Goal: Task Accomplishment & Management: Use online tool/utility

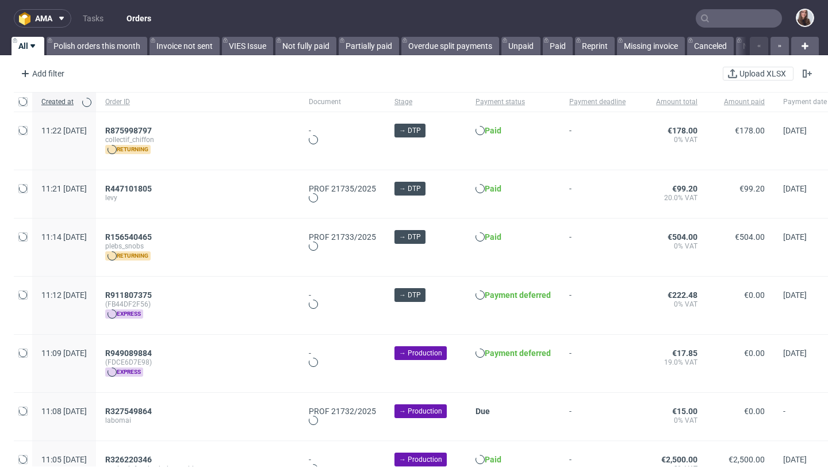
click at [532, 20] on input "text" at bounding box center [739, 18] width 86 height 18
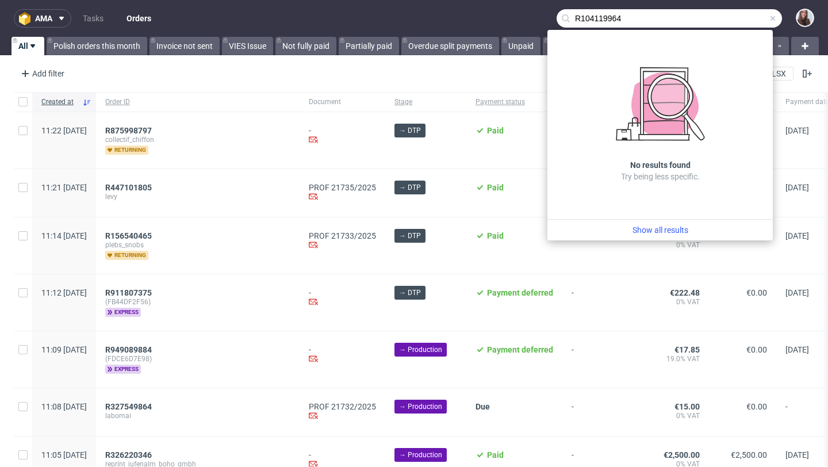
click at [532, 16] on input "R104119964" at bounding box center [668, 18] width 225 height 18
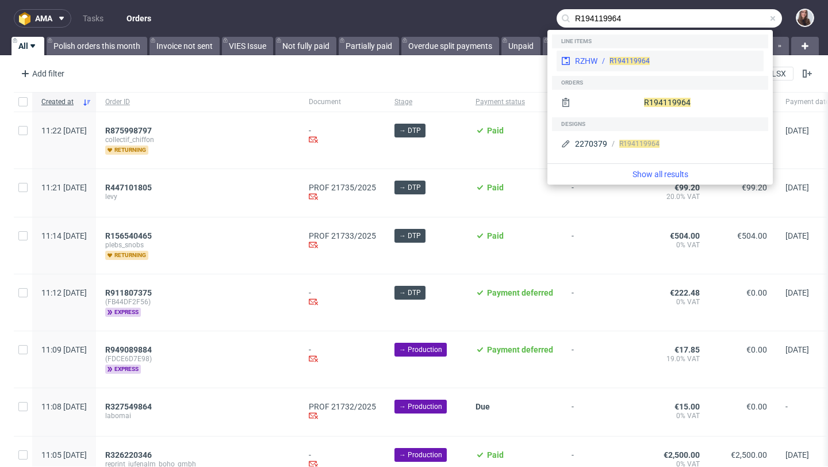
type input "R194119964"
click at [532, 57] on span "R194119964" at bounding box center [629, 61] width 40 height 8
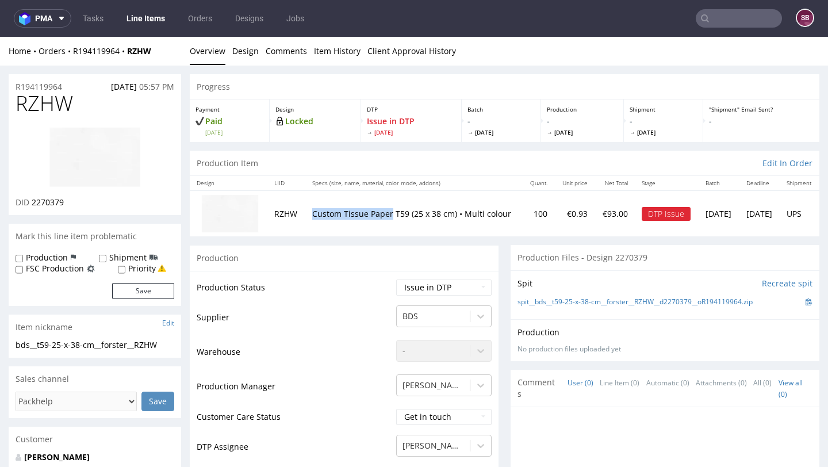
drag, startPoint x: 390, startPoint y: 206, endPoint x: 313, endPoint y: 205, distance: 77.0
click at [313, 208] on p "Custom Tissue Paper T59 (25 x 38 cm) • Multi colour" at bounding box center [414, 213] width 204 height 11
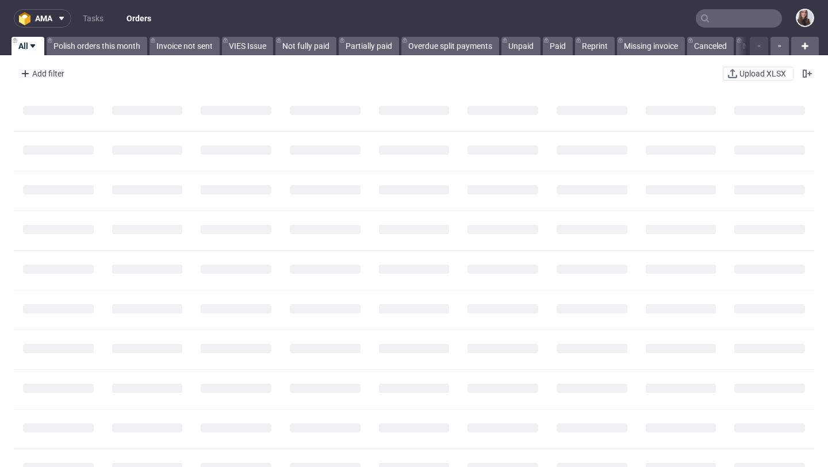
click at [717, 21] on input "text" at bounding box center [739, 18] width 86 height 18
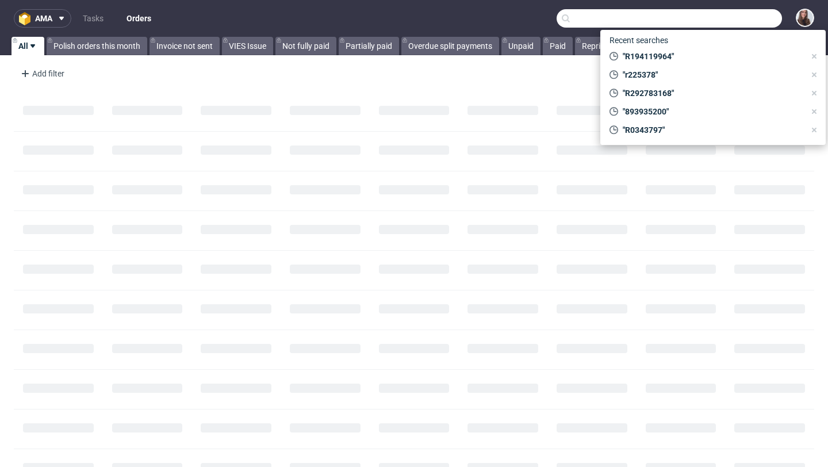
paste input "R845770510"
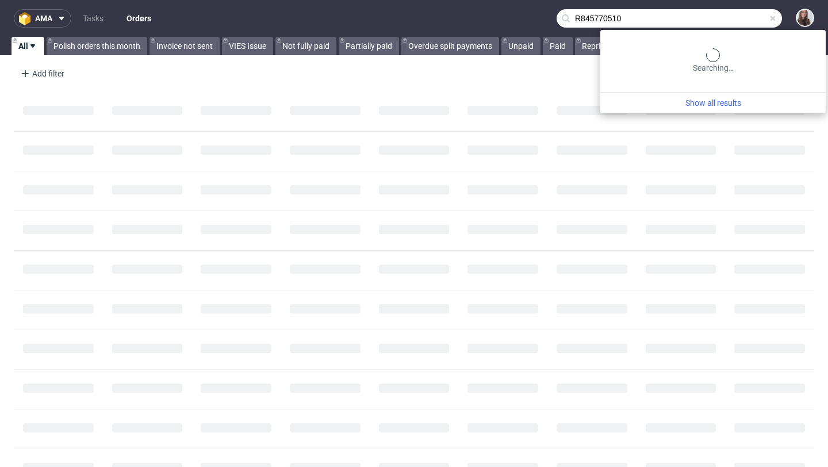
type input "R845770510"
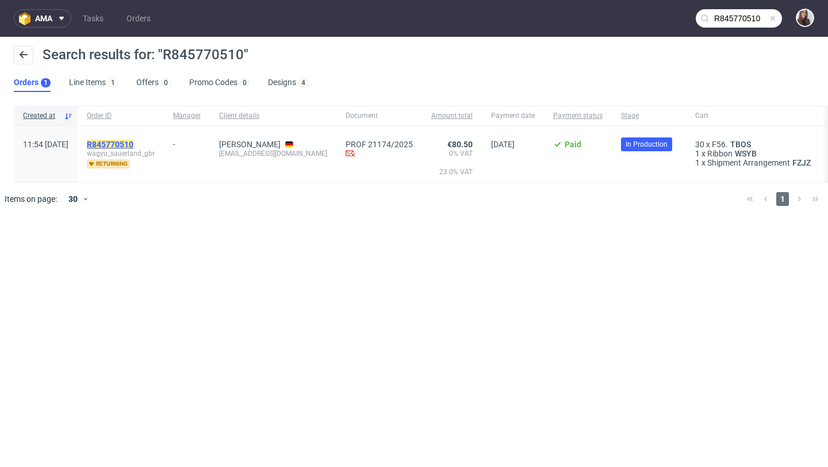
click at [133, 144] on mark "R845770510" at bounding box center [110, 144] width 47 height 9
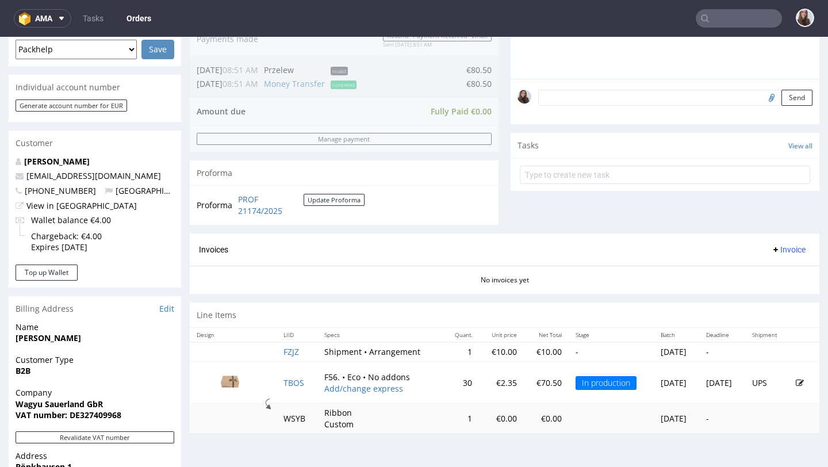
scroll to position [317, 0]
click at [293, 375] on td "TBOS" at bounding box center [296, 381] width 41 height 42
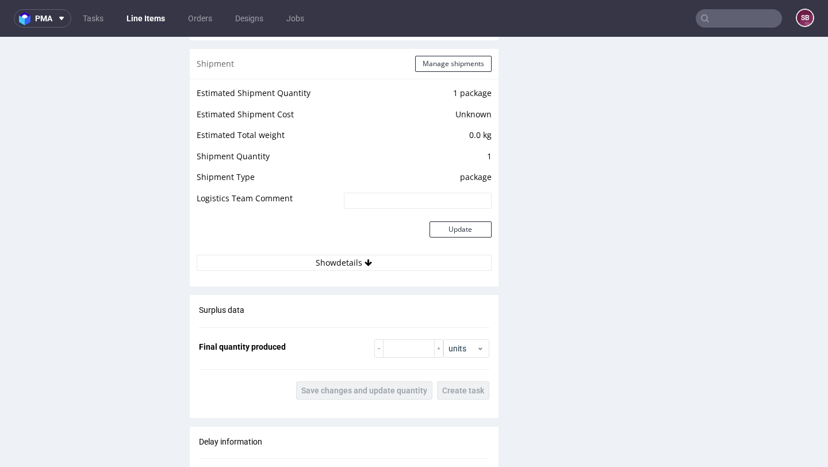
scroll to position [1179, 0]
click at [353, 259] on button "Show details" at bounding box center [344, 261] width 295 height 16
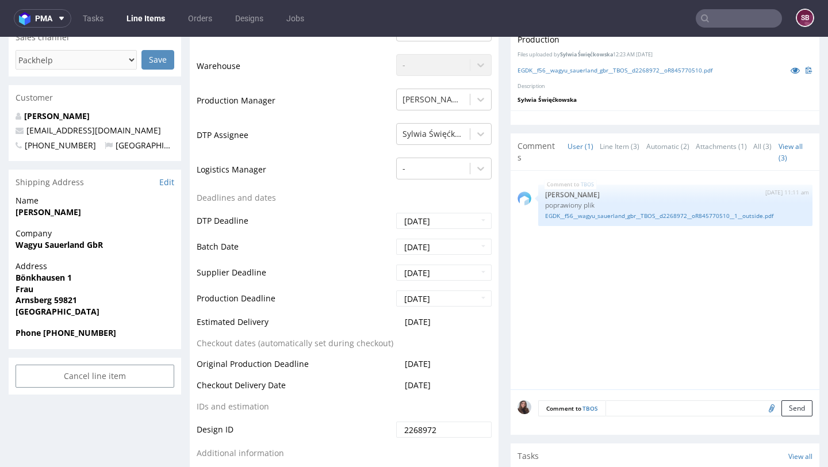
scroll to position [0, 0]
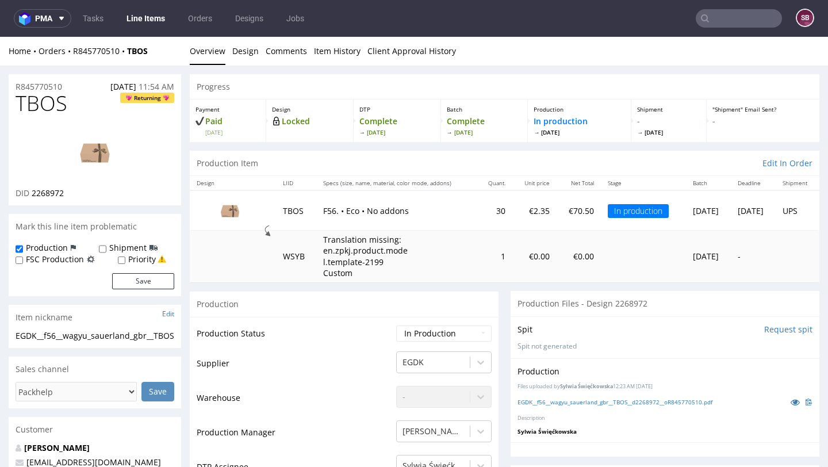
click at [711, 13] on input "text" at bounding box center [739, 18] width 86 height 18
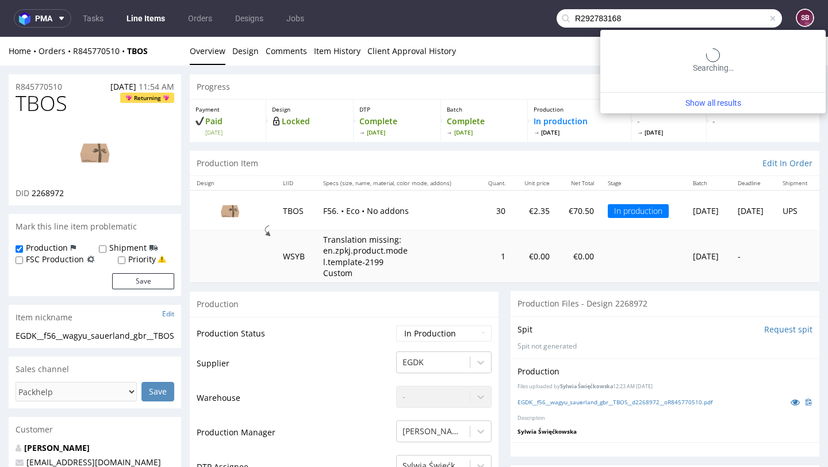
type input "R292783168"
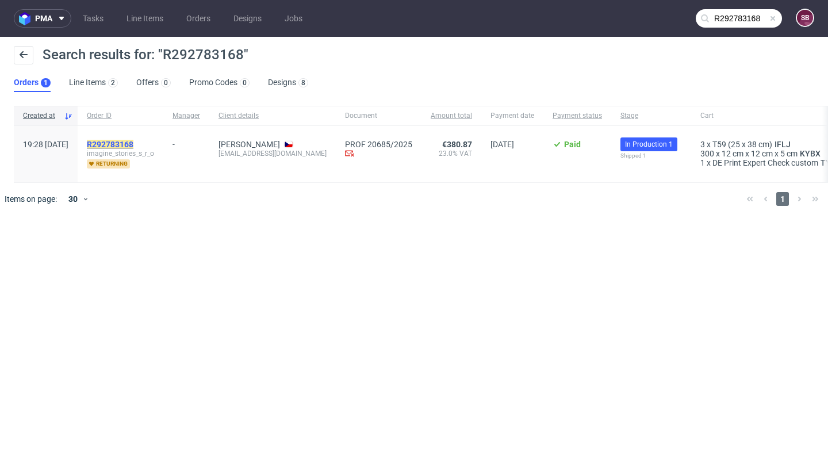
click at [133, 148] on mark "R292783168" at bounding box center [110, 144] width 47 height 9
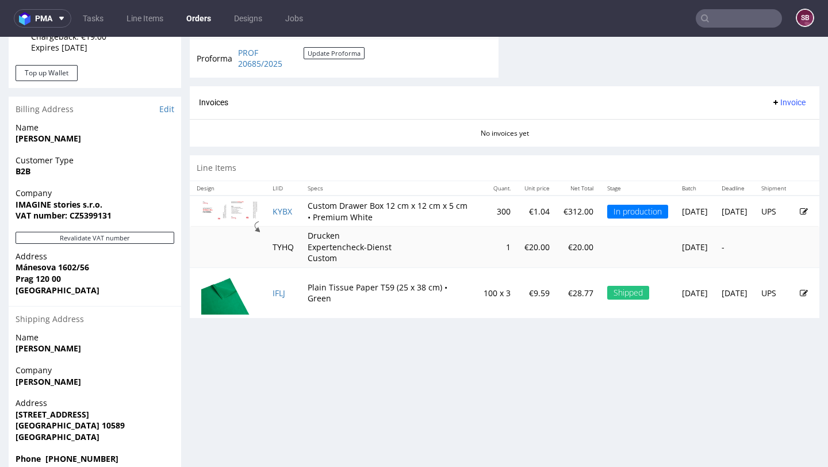
scroll to position [517, 0]
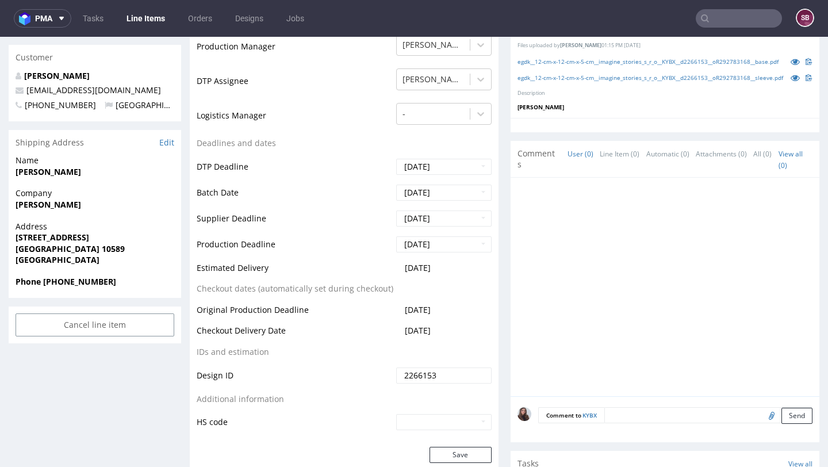
scroll to position [368, 0]
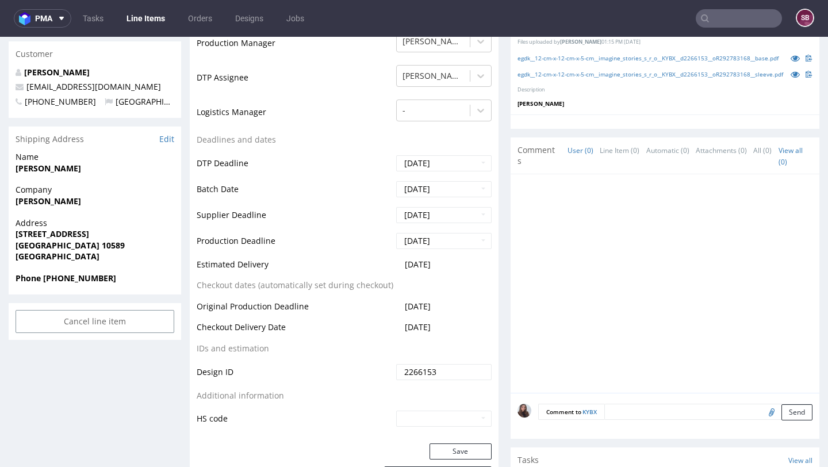
drag, startPoint x: 452, startPoint y: 266, endPoint x: 198, endPoint y: 263, distance: 254.1
click at [198, 263] on tr "Estimated Delivery 2025-10-16" at bounding box center [344, 268] width 295 height 21
copy tr "Estimated Delivery 2025-10-16"
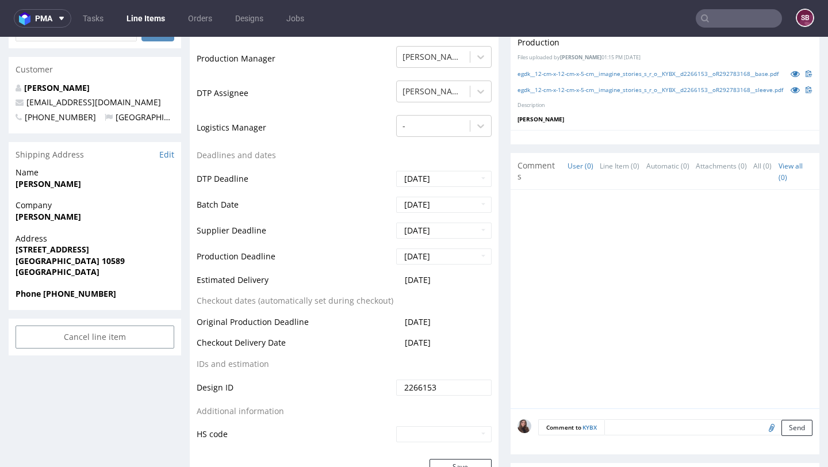
scroll to position [351, 0]
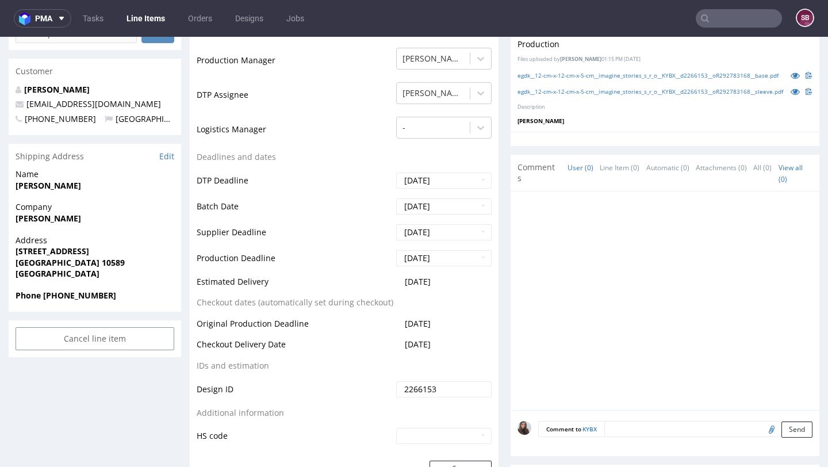
click at [713, 13] on input "text" at bounding box center [739, 18] width 86 height 18
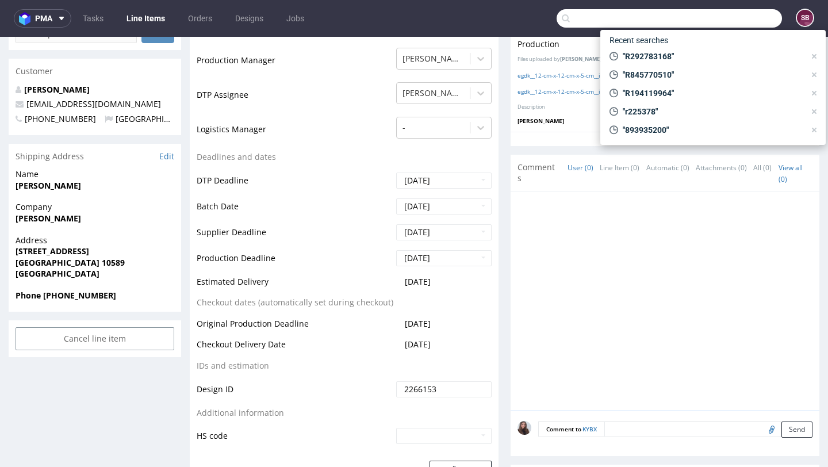
paste input "R070516169"
type input "R070516169"
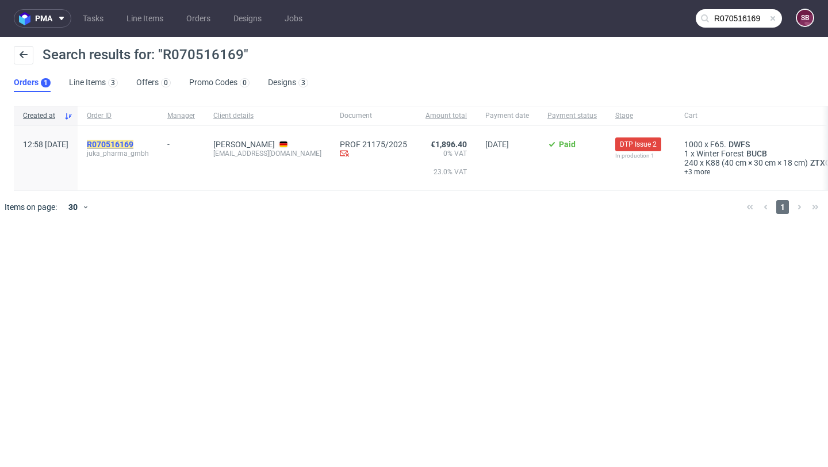
click at [133, 147] on mark "R070516169" at bounding box center [110, 144] width 47 height 9
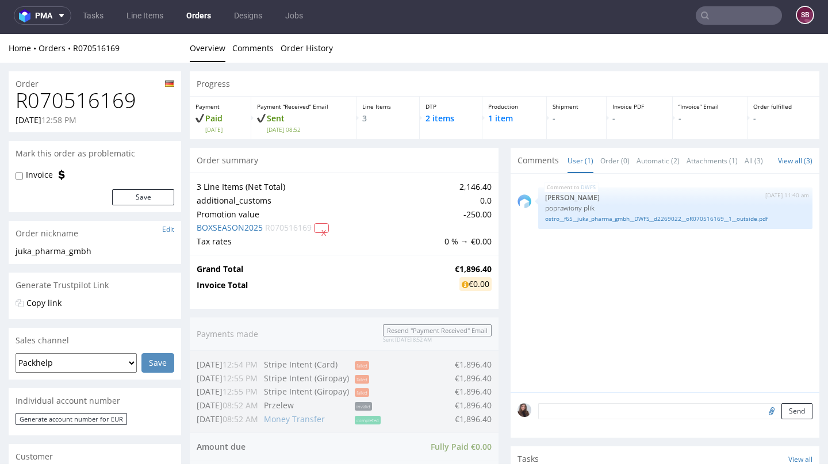
scroll to position [509, 0]
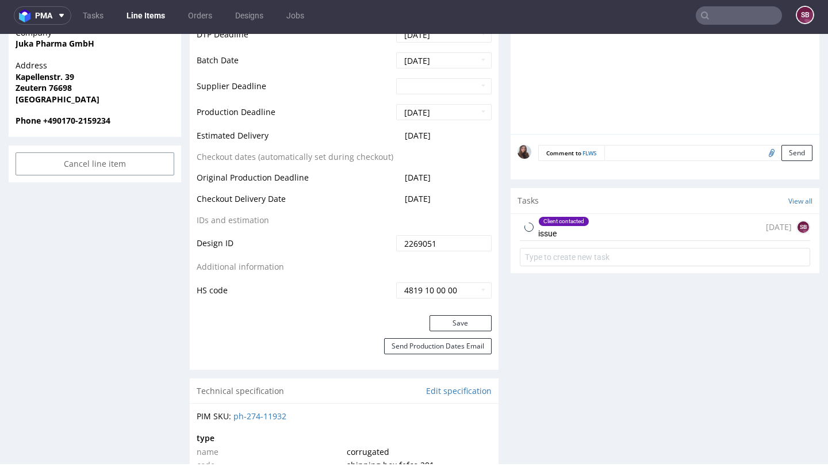
scroll to position [564, 0]
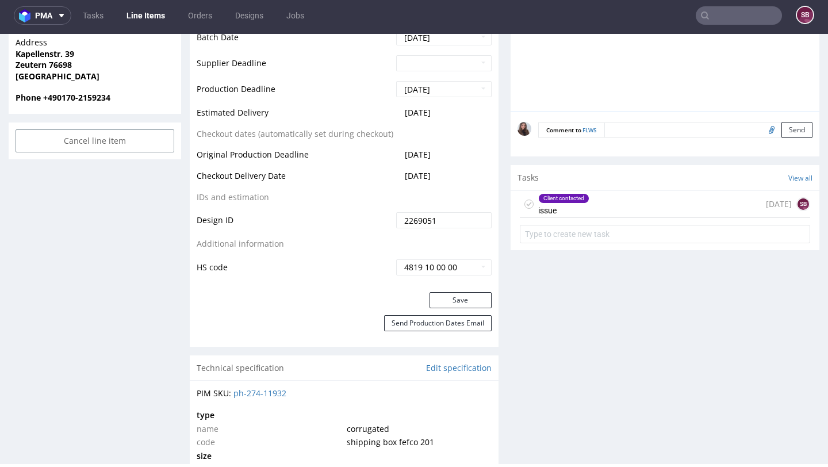
click at [584, 214] on div "Client contacted issue" at bounding box center [563, 204] width 51 height 26
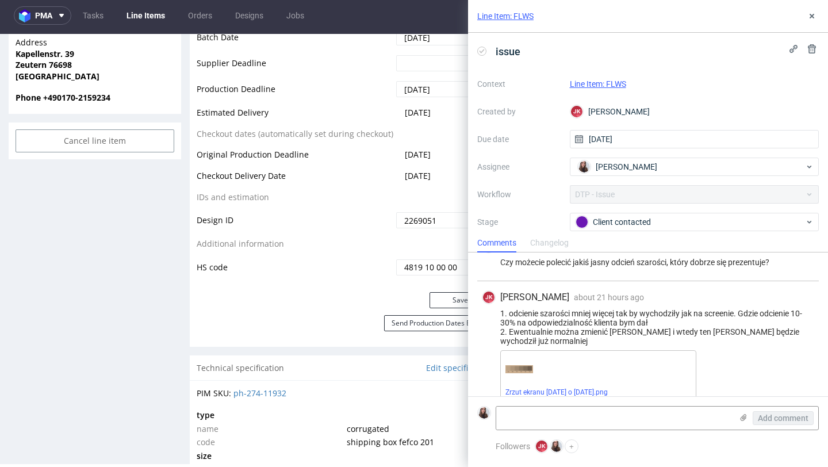
scroll to position [241, 0]
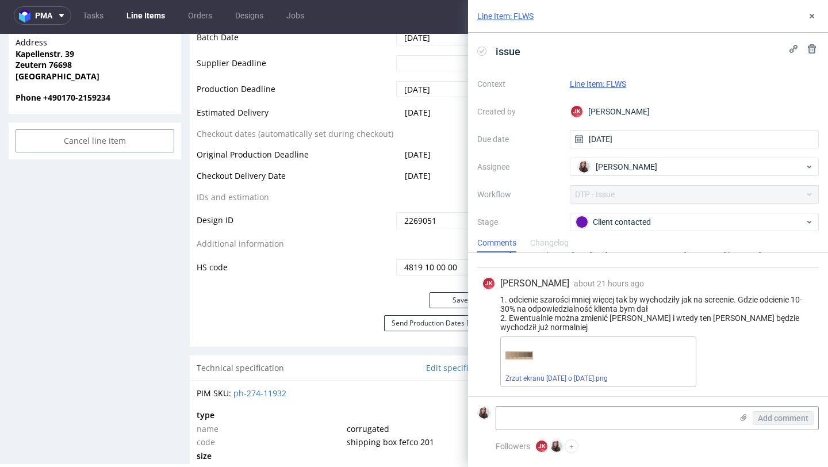
click at [613, 82] on link "Line Item: FLWS" at bounding box center [598, 83] width 56 height 9
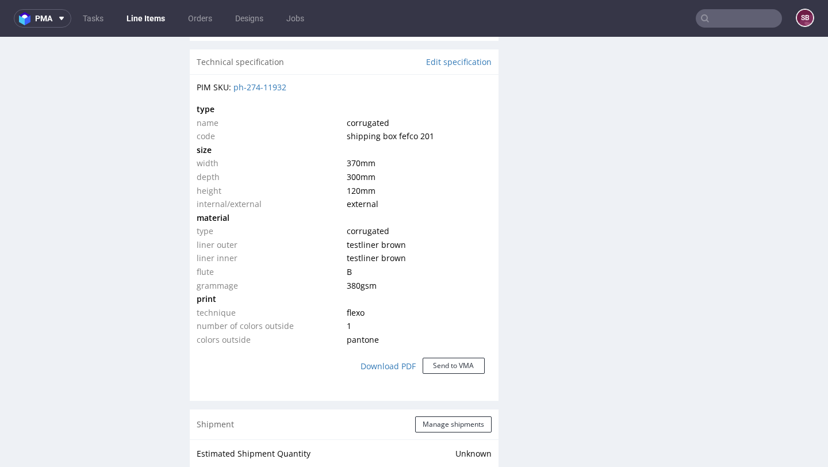
scroll to position [875, 0]
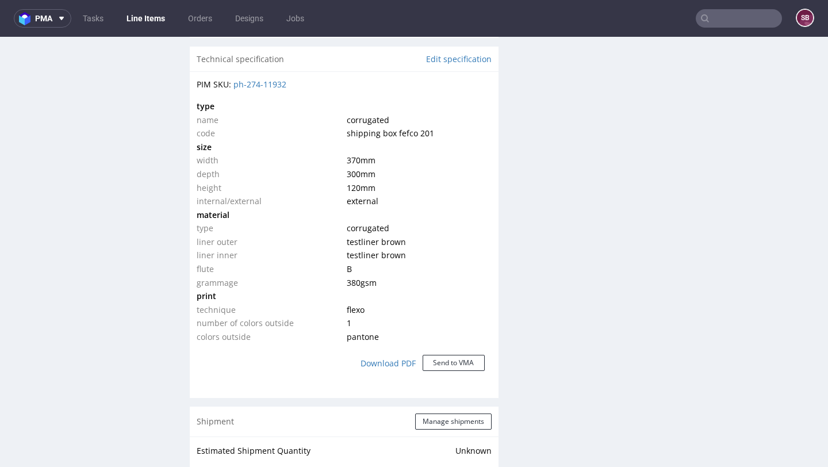
click at [711, 17] on input "text" at bounding box center [739, 18] width 86 height 18
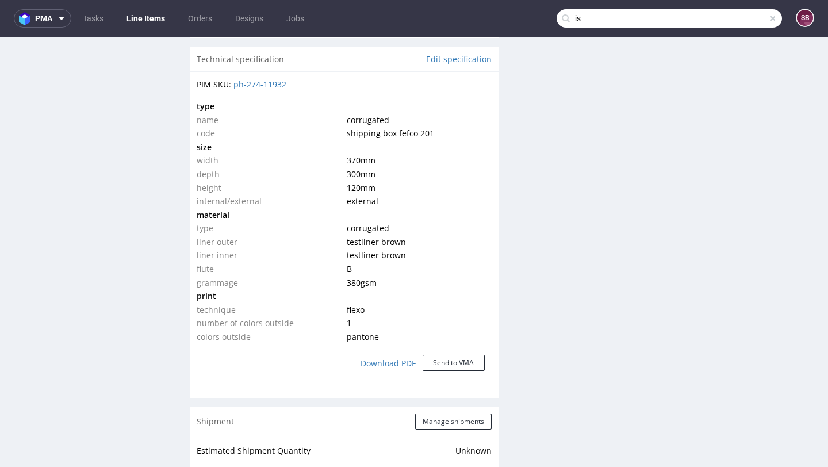
type input "i"
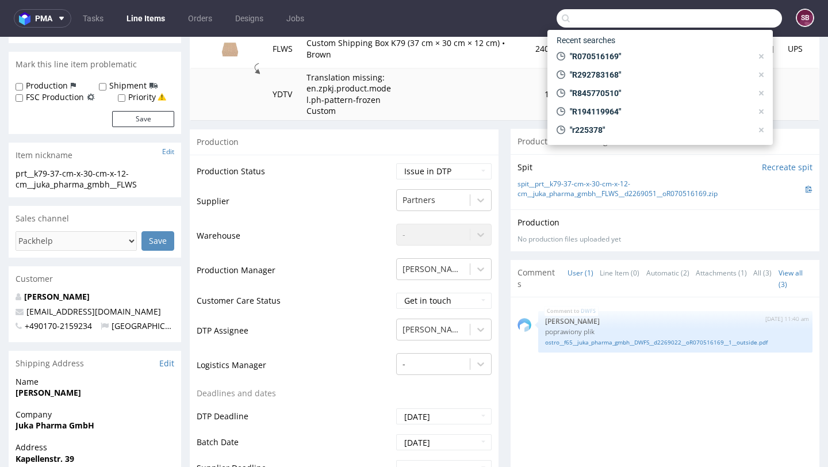
scroll to position [0, 0]
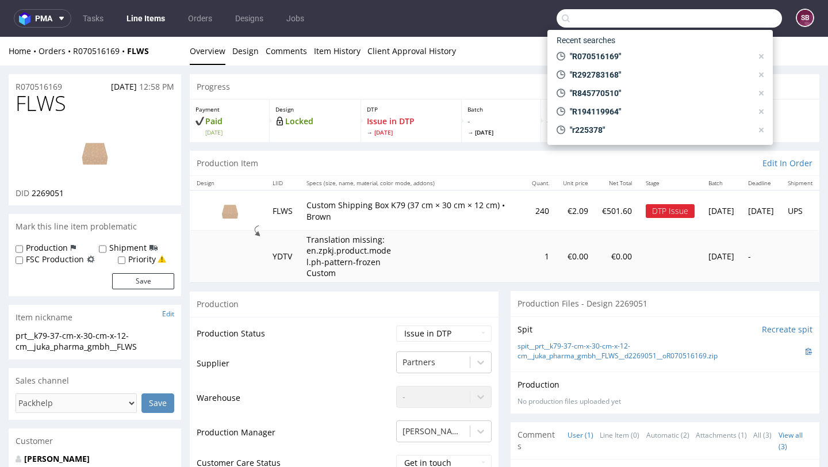
click at [603, 26] on input "text" at bounding box center [668, 18] width 225 height 18
click at [597, 21] on input "text" at bounding box center [668, 18] width 225 height 18
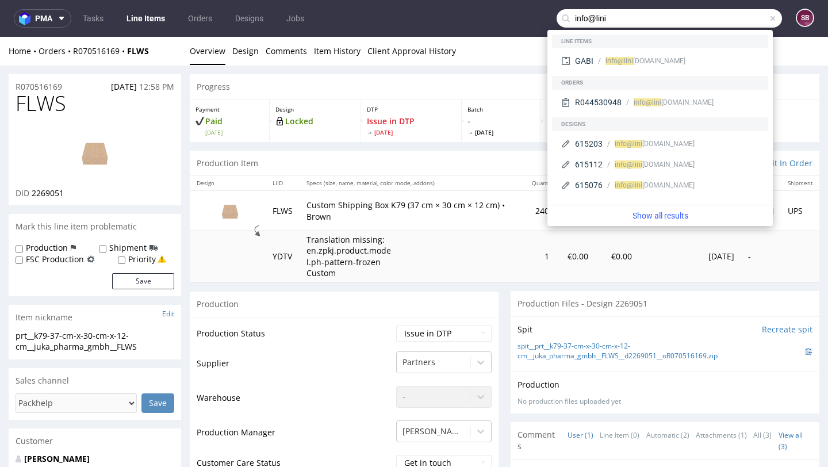
click at [602, 18] on input "info@lini" at bounding box center [668, 18] width 225 height 18
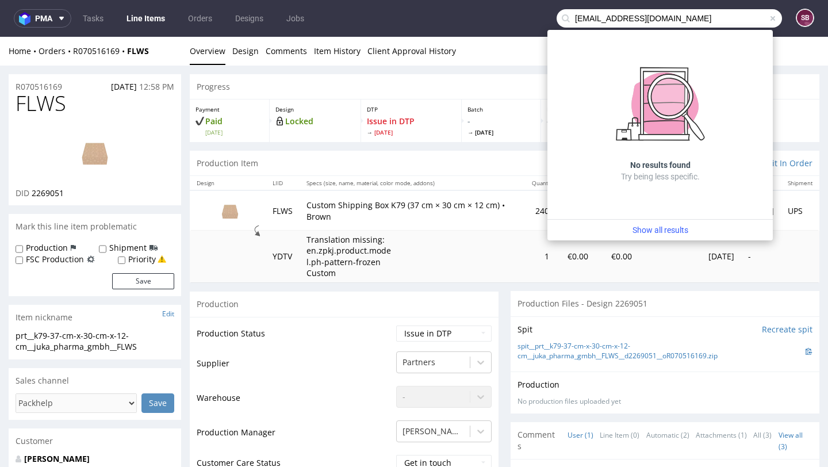
drag, startPoint x: 637, startPoint y: 16, endPoint x: 555, endPoint y: 14, distance: 82.8
click at [556, 14] on div "info@linia2.com.pl" at bounding box center [668, 18] width 225 height 18
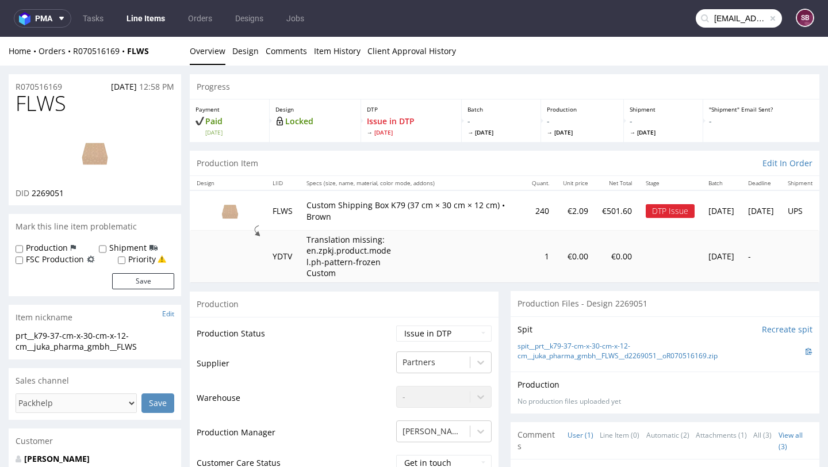
type input "info@linia2.com.pl"
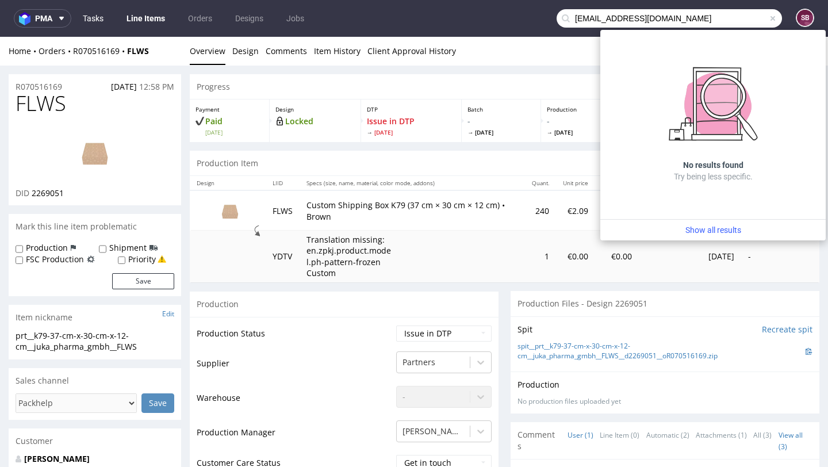
click at [93, 17] on link "Tasks" at bounding box center [93, 18] width 34 height 18
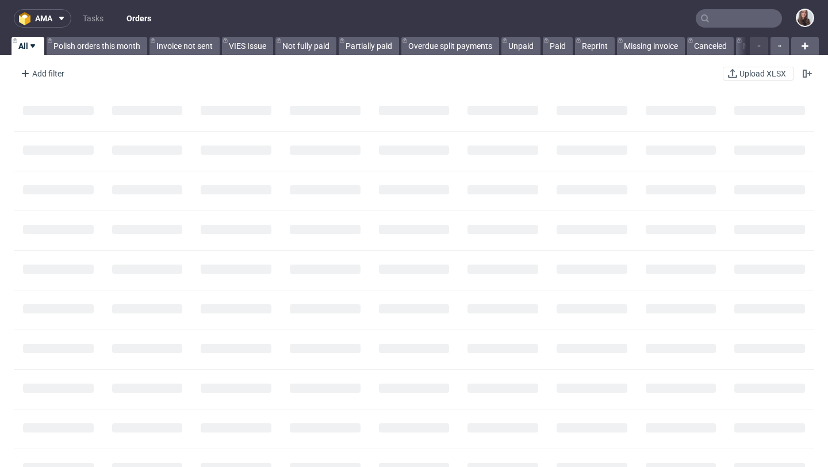
click at [700, 18] on icon at bounding box center [704, 18] width 9 height 9
click at [709, 18] on input "text" at bounding box center [739, 18] width 86 height 18
paste input "R070516169"
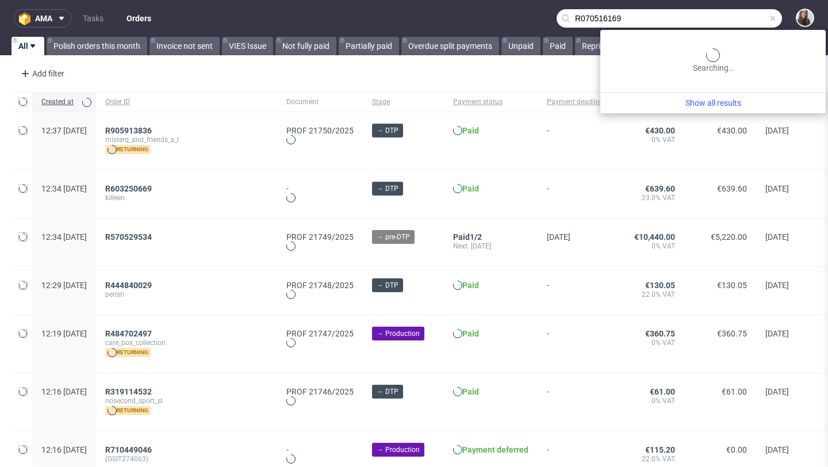
type input "R070516169"
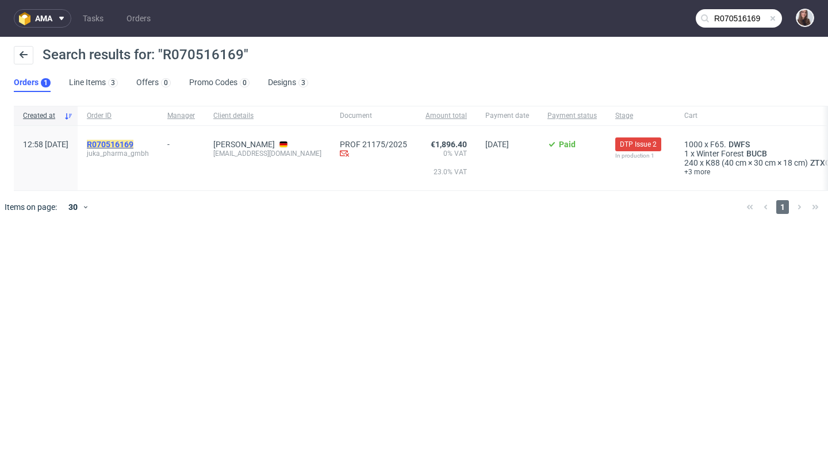
click at [133, 142] on mark "R070516169" at bounding box center [110, 144] width 47 height 9
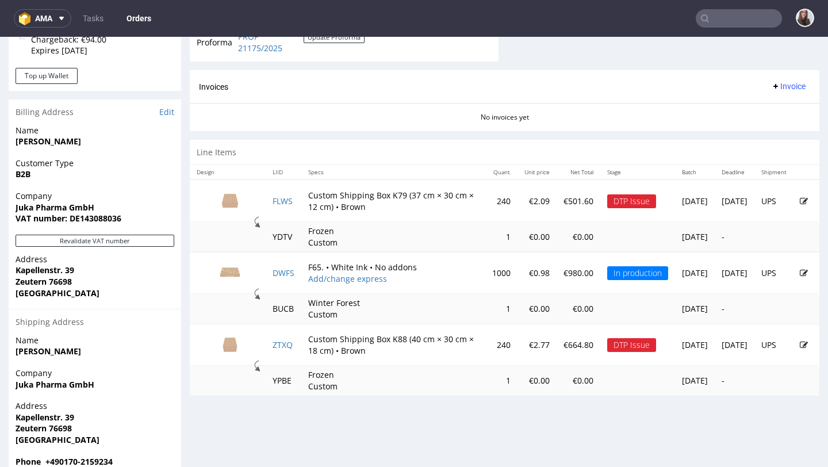
scroll to position [517, 0]
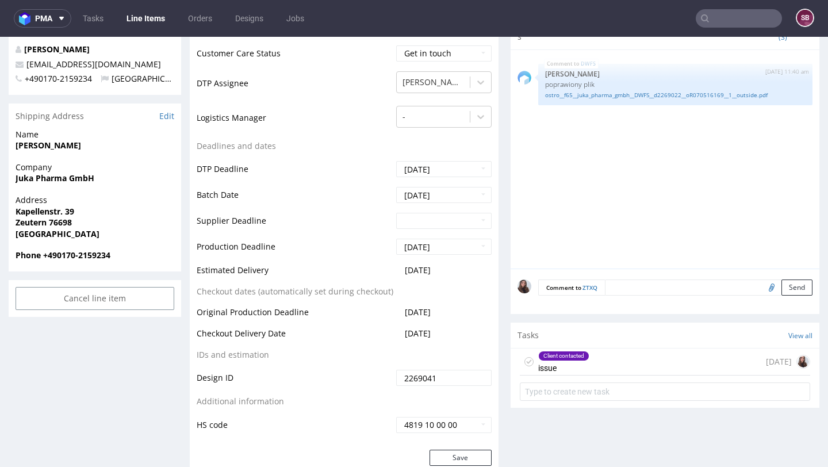
scroll to position [410, 0]
click at [589, 364] on div "Client contacted issue 3 days ago" at bounding box center [665, 360] width 290 height 27
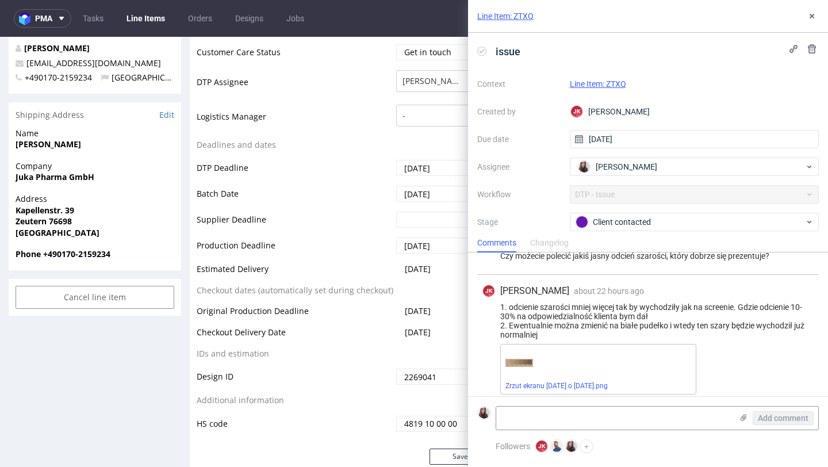
scroll to position [241, 0]
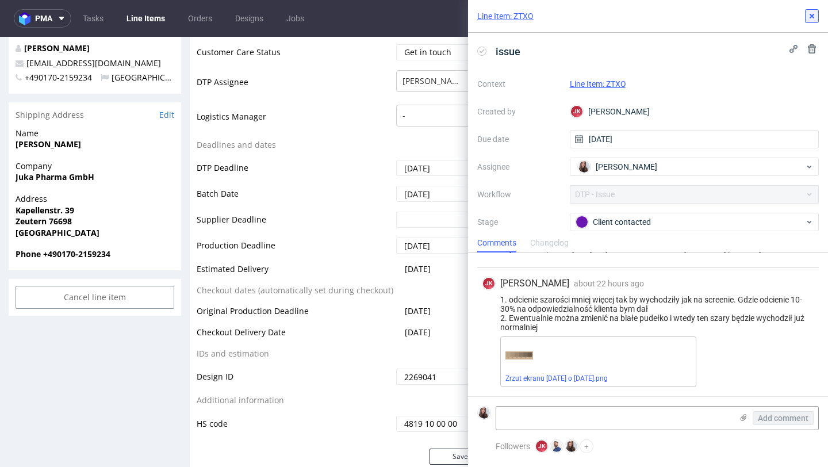
click at [810, 17] on use at bounding box center [811, 16] width 5 height 5
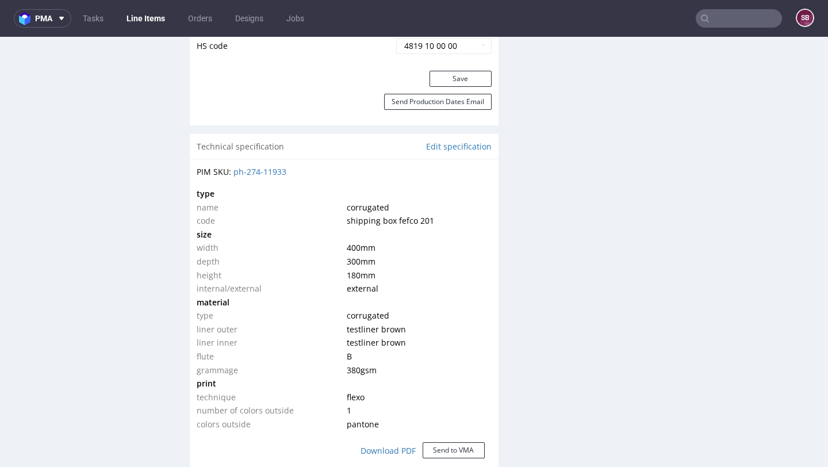
scroll to position [789, 0]
drag, startPoint x: 295, startPoint y: 172, endPoint x: 233, endPoint y: 172, distance: 62.1
click at [233, 172] on div "PIM SKU: ph-274-11933" at bounding box center [344, 171] width 295 height 11
copy link "ph-274-11933"
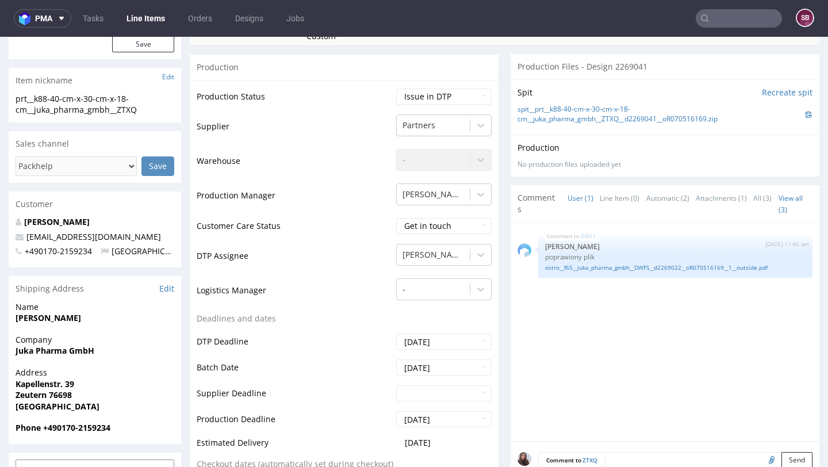
scroll to position [0, 0]
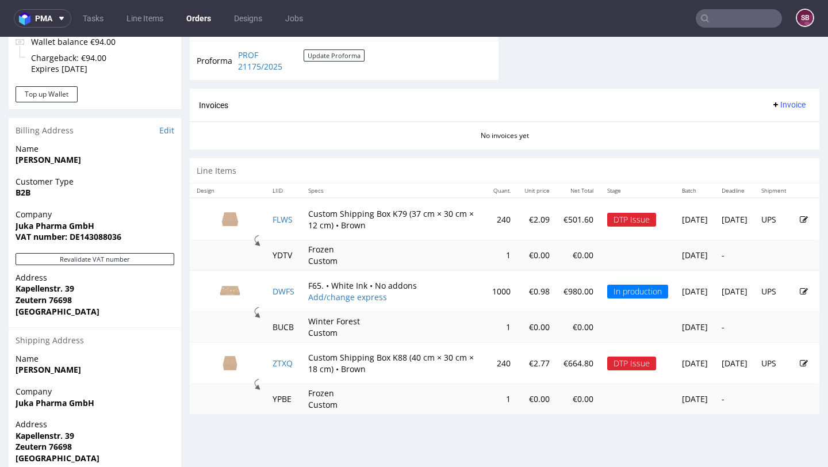
scroll to position [537, 0]
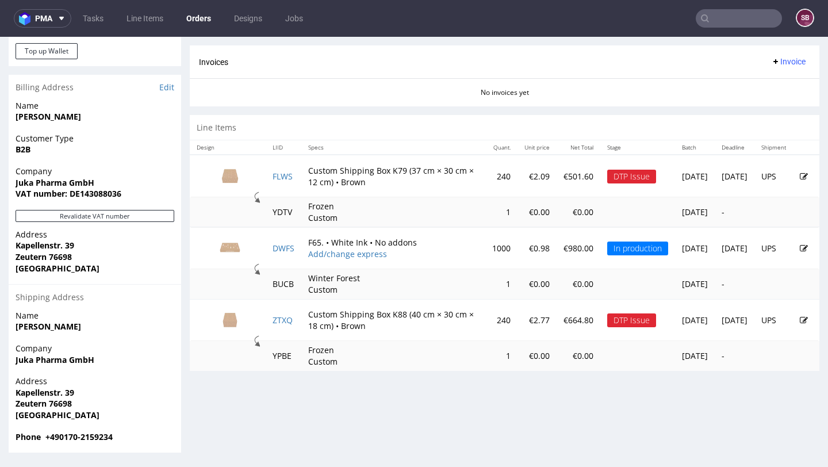
click at [800, 320] on icon at bounding box center [804, 320] width 8 height 8
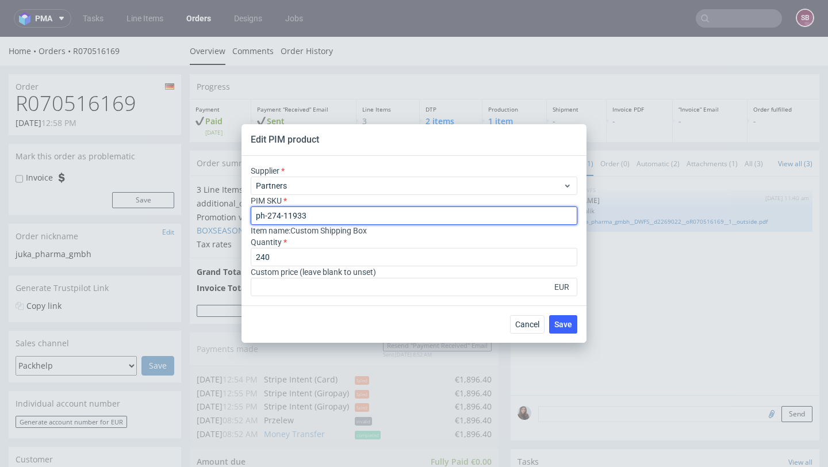
drag, startPoint x: 333, startPoint y: 216, endPoint x: 253, endPoint y: 212, distance: 79.4
click at [253, 212] on input "ph-274-11933" at bounding box center [414, 215] width 326 height 18
type input "ph-274-11954"
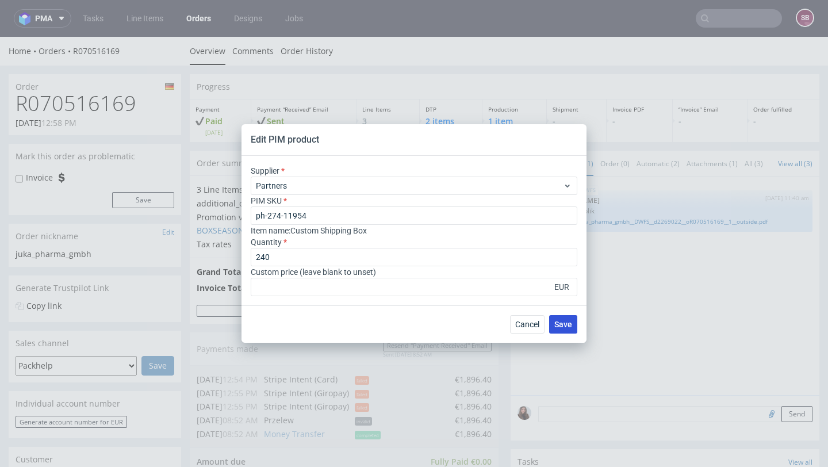
click at [564, 321] on span "Save" at bounding box center [563, 324] width 18 height 8
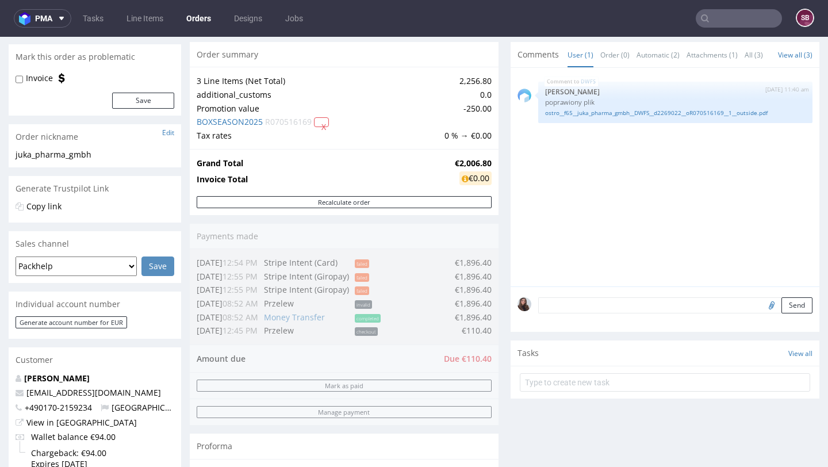
scroll to position [98, 0]
drag, startPoint x: 486, startPoint y: 360, endPoint x: 435, endPoint y: 359, distance: 50.6
click at [435, 359] on div "Order summary 3 Line Items (Net Total) 2,256.80 additional_customs 0.0 Promotio…" at bounding box center [344, 275] width 309 height 464
drag, startPoint x: 435, startPoint y: 359, endPoint x: 474, endPoint y: 360, distance: 38.5
click at [474, 360] on div "Order summary 3 Line Items (Net Total) 2,256.80 additional_customs 0.0 Promotio…" at bounding box center [344, 275] width 309 height 464
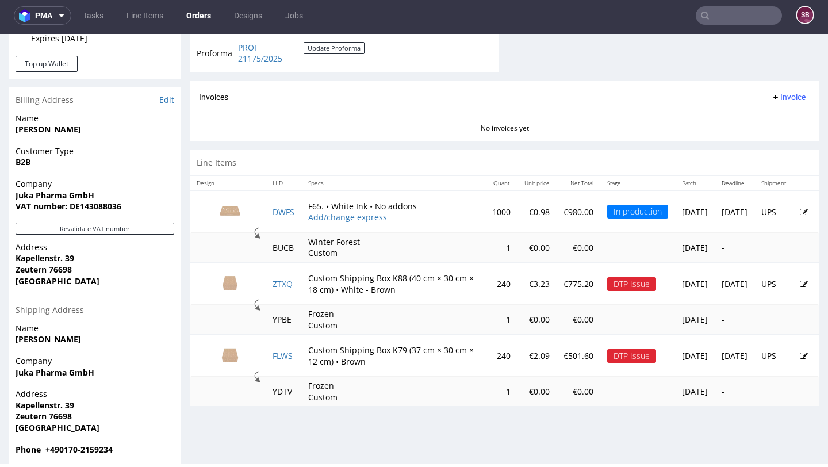
scroll to position [518, 0]
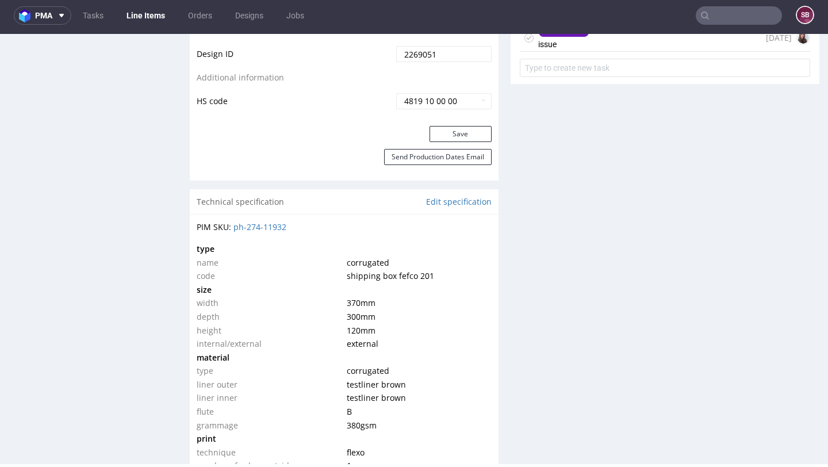
scroll to position [732, 0]
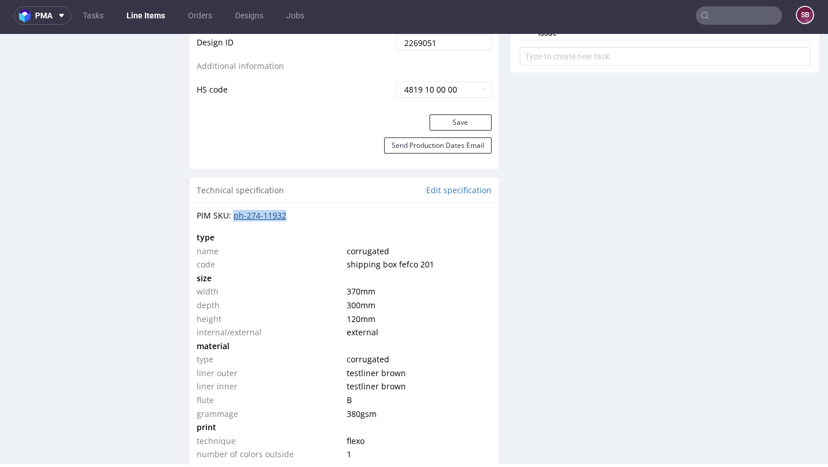
drag, startPoint x: 313, startPoint y: 217, endPoint x: 234, endPoint y: 217, distance: 79.3
click at [234, 217] on div "PIM SKU: ph-274-11932" at bounding box center [344, 215] width 295 height 11
copy link "ph-274-11932"
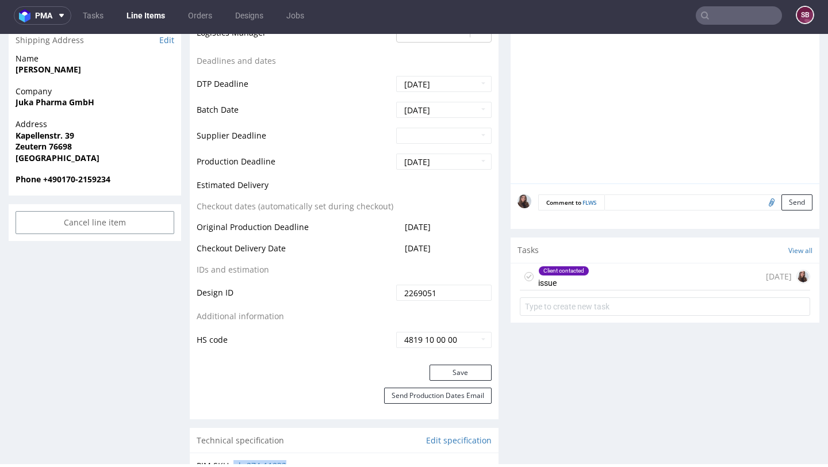
scroll to position [0, 0]
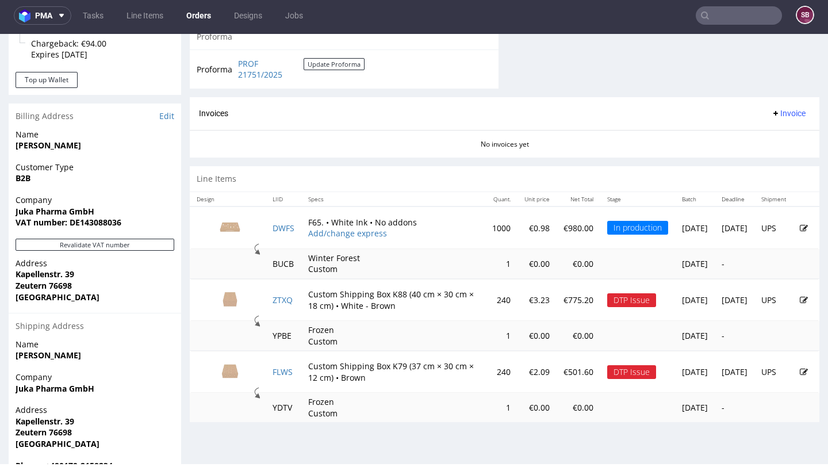
scroll to position [537, 0]
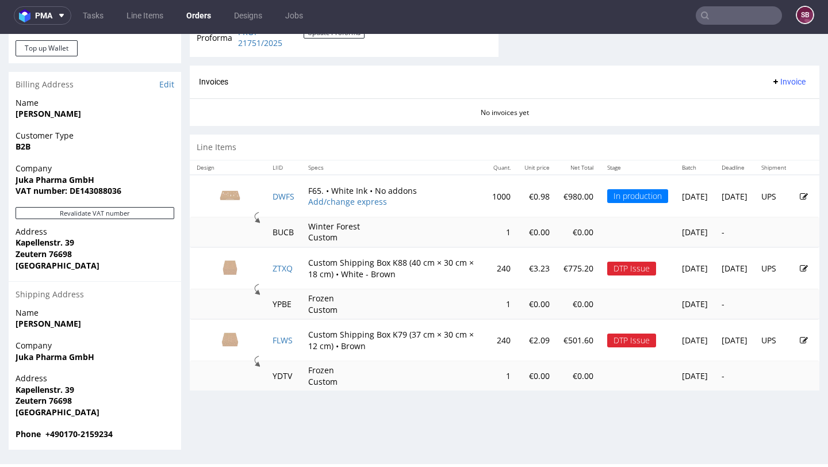
click at [800, 341] on icon at bounding box center [804, 340] width 8 height 8
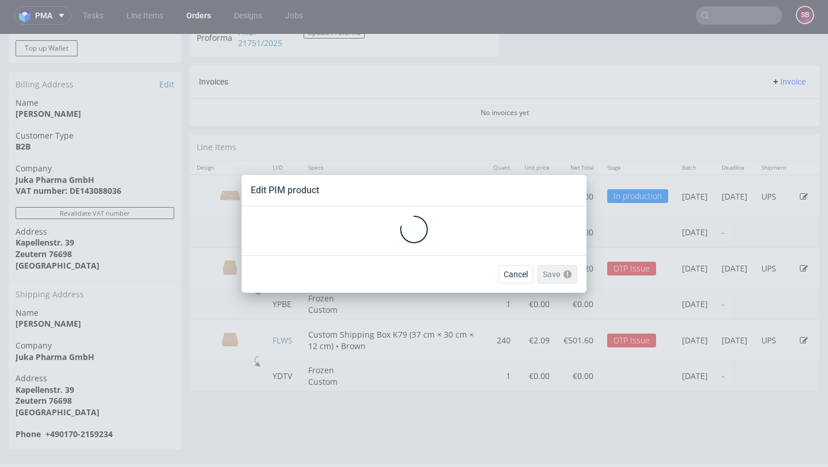
scroll to position [0, 0]
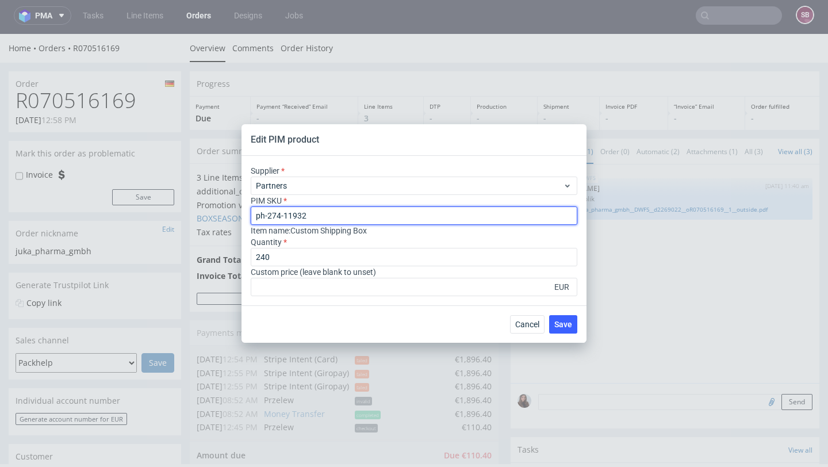
drag, startPoint x: 329, startPoint y: 218, endPoint x: 244, endPoint y: 217, distance: 85.7
click at [244, 217] on div "Supplier Partners PIM SKU ph-274-11932 Item name : Custom Shipping Box Quantity…" at bounding box center [413, 230] width 345 height 149
type input "ph-274-11953"
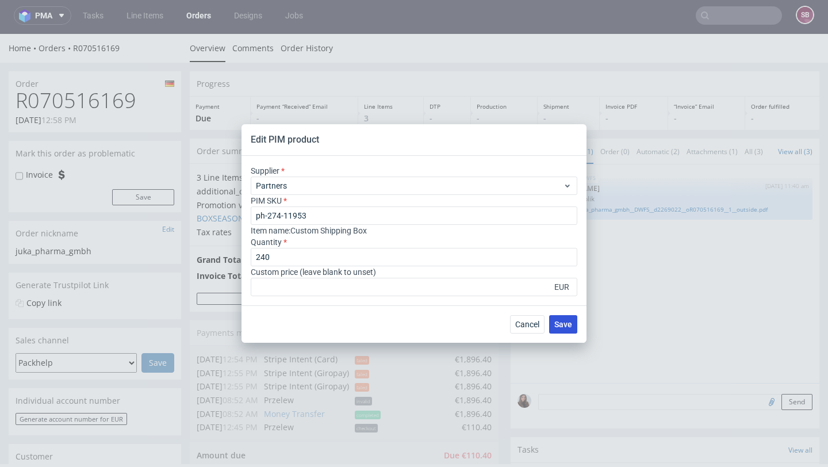
click at [568, 322] on span "Save" at bounding box center [563, 324] width 18 height 8
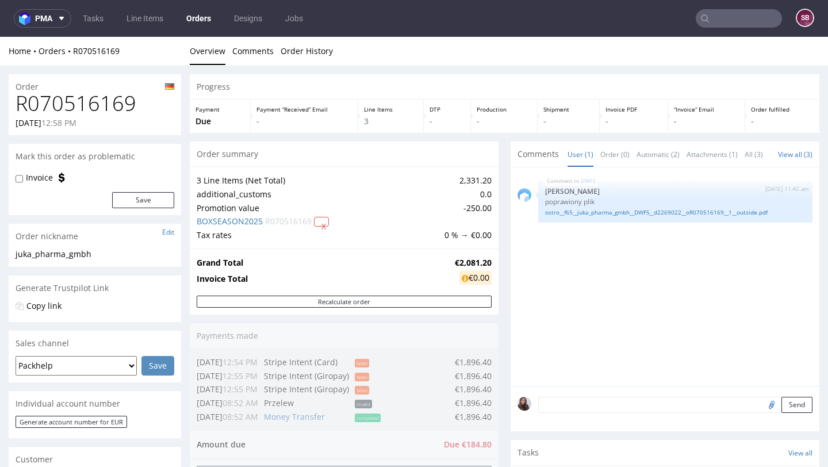
click at [712, 14] on input "text" at bounding box center [739, 18] width 86 height 18
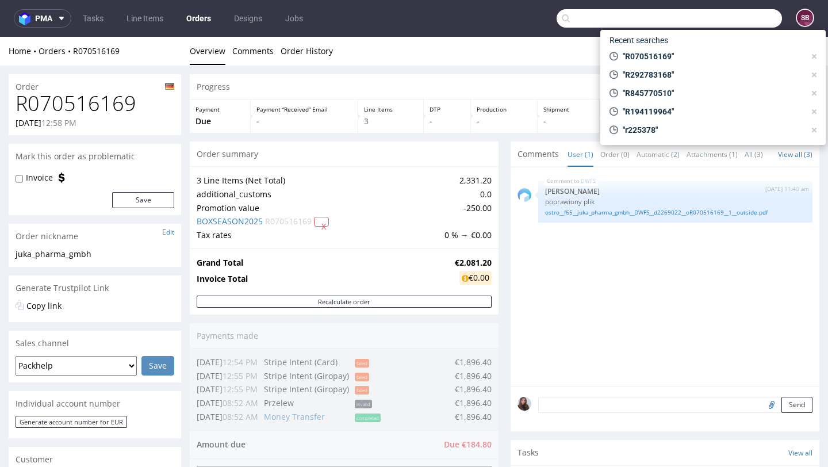
paste input "R194119964"
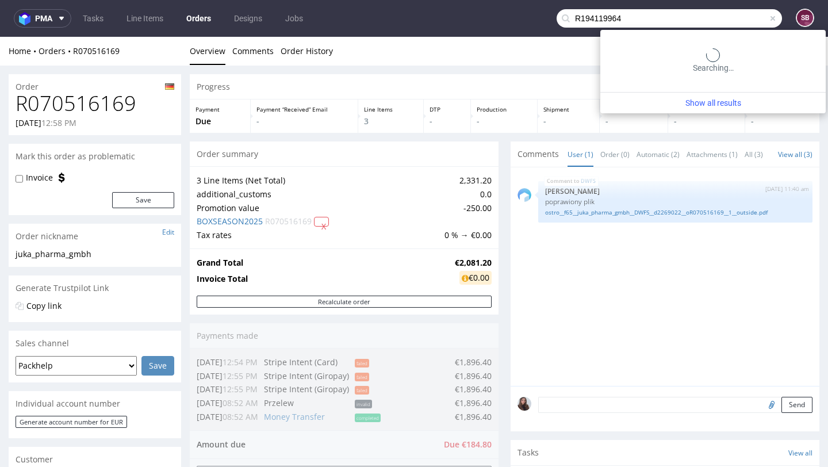
type input "R194119964"
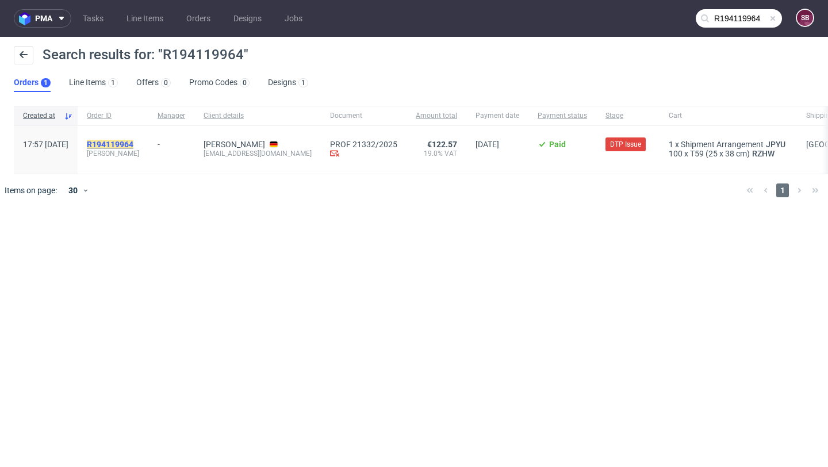
click at [133, 145] on mark "R194119964" at bounding box center [110, 144] width 47 height 9
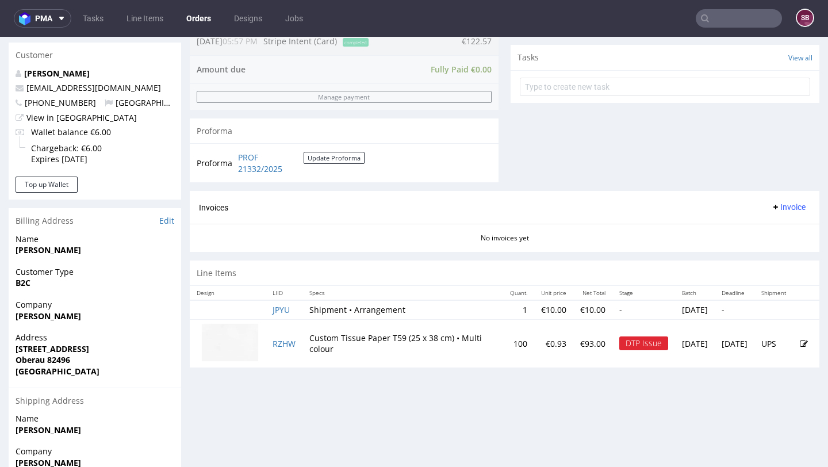
scroll to position [405, 0]
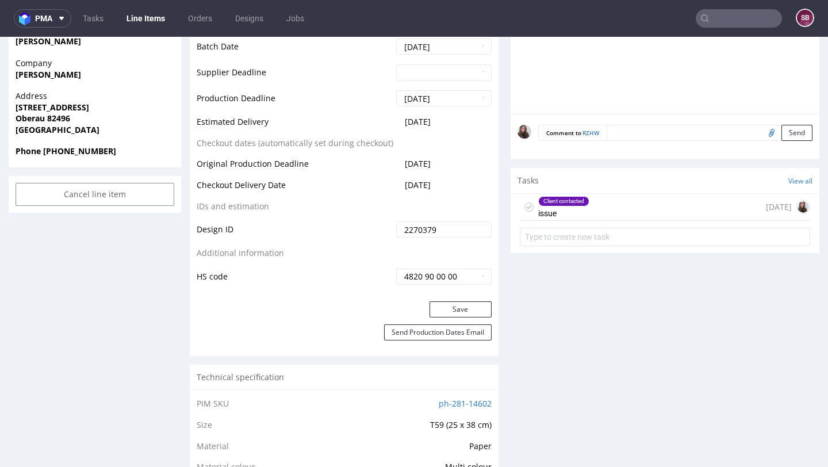
scroll to position [526, 0]
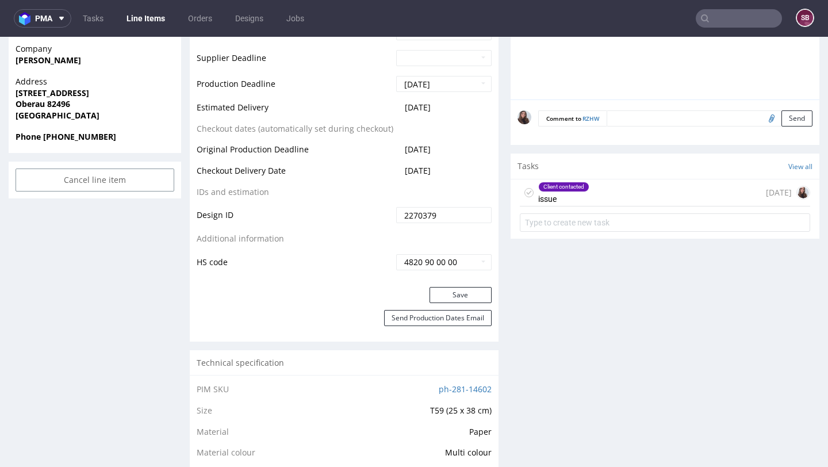
click at [582, 192] on div "Client contacted issue" at bounding box center [563, 192] width 51 height 26
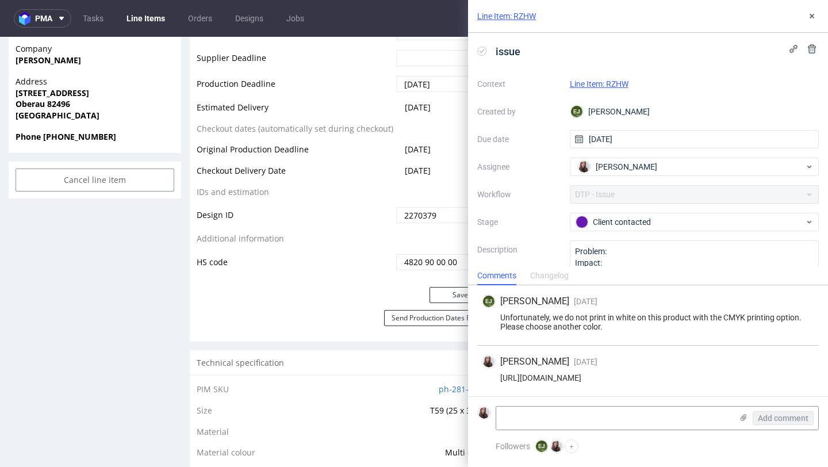
click at [597, 81] on link "Line Item: RZHW" at bounding box center [599, 83] width 59 height 9
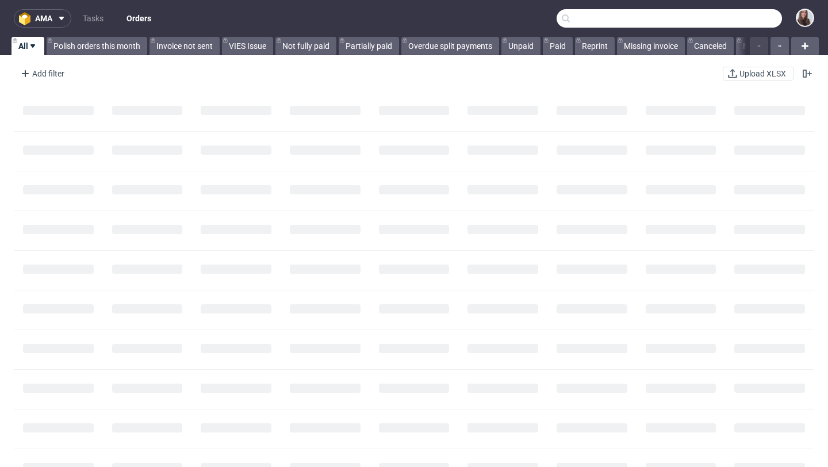
click at [742, 20] on input "text" at bounding box center [668, 18] width 225 height 18
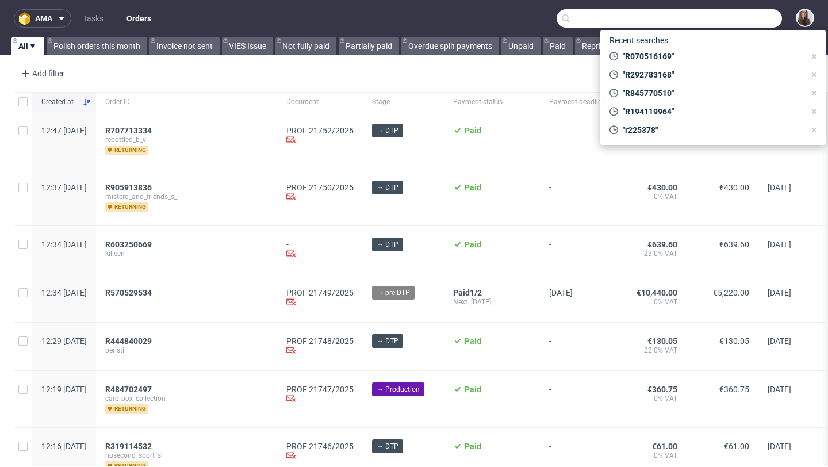
click at [702, 22] on input "text" at bounding box center [668, 18] width 225 height 18
click at [687, 16] on input "text" at bounding box center [668, 18] width 225 height 18
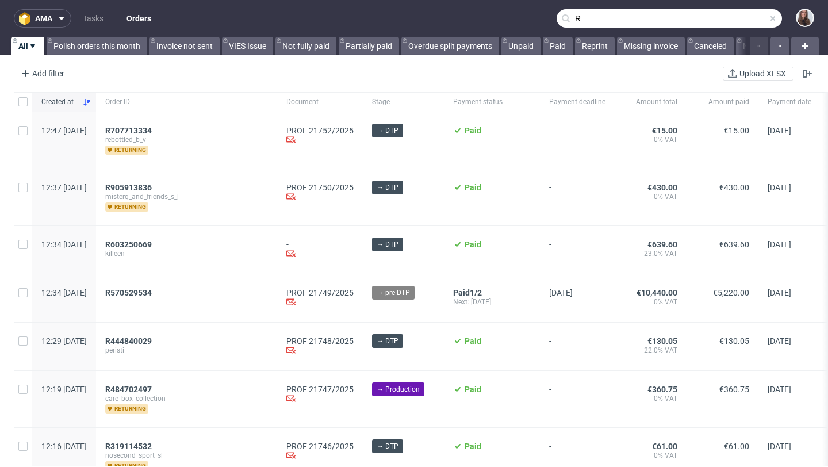
type input "R"
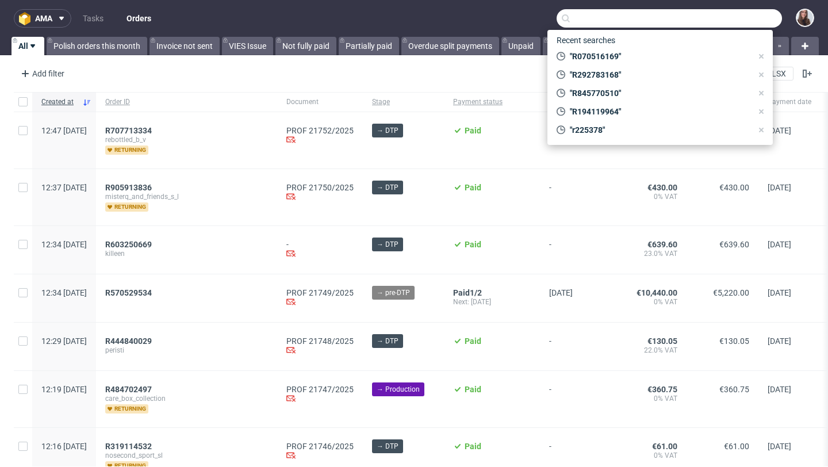
click at [618, 21] on input "text" at bounding box center [668, 18] width 225 height 18
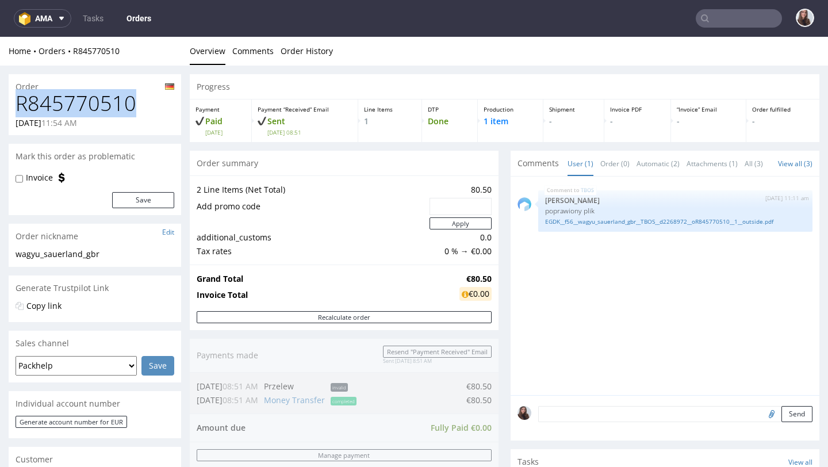
drag, startPoint x: 137, startPoint y: 99, endPoint x: 18, endPoint y: 104, distance: 118.5
click at [18, 104] on h1 "R845770510" at bounding box center [95, 103] width 159 height 23
copy h1 "R845770510"
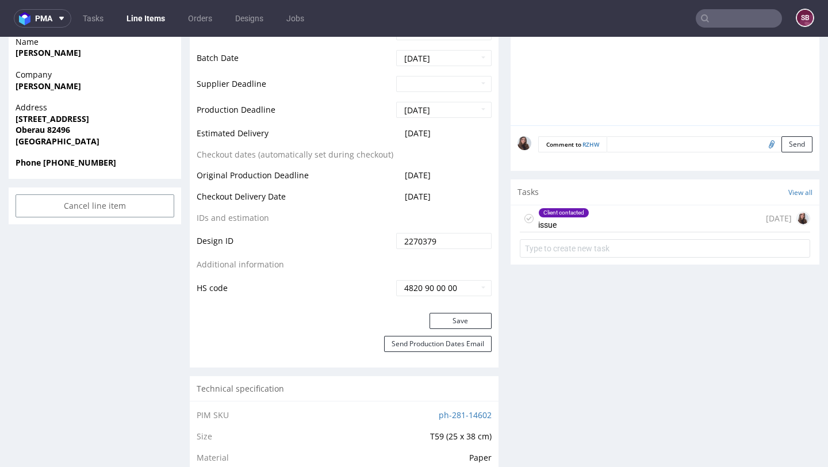
scroll to position [501, 0]
click at [603, 202] on div "Tasks View all" at bounding box center [664, 190] width 309 height 25
click at [601, 214] on div "Client contacted issue [DATE]" at bounding box center [665, 217] width 290 height 27
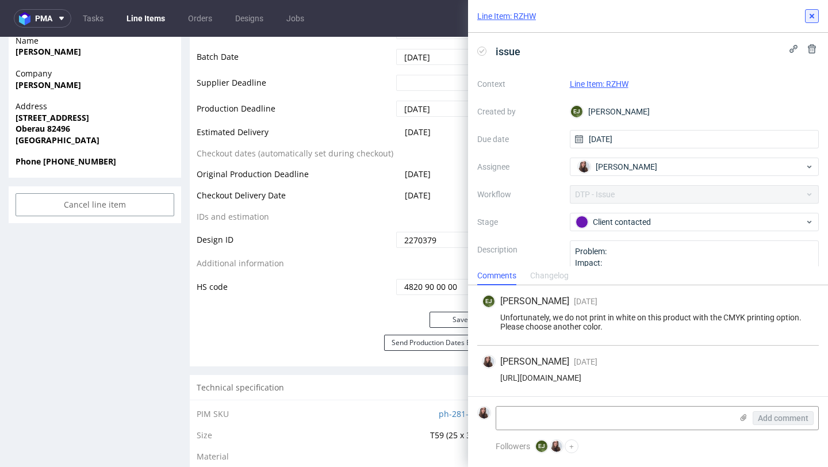
click at [812, 16] on use at bounding box center [811, 16] width 5 height 5
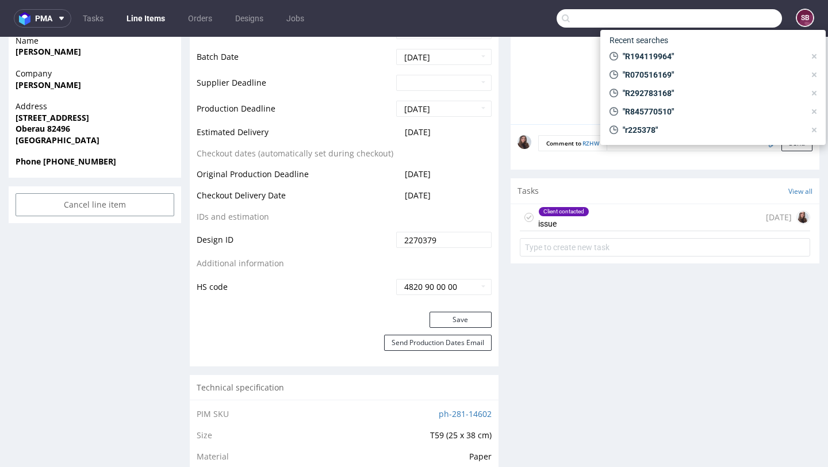
click at [729, 17] on input "text" at bounding box center [668, 18] width 225 height 18
paste input "292783168"
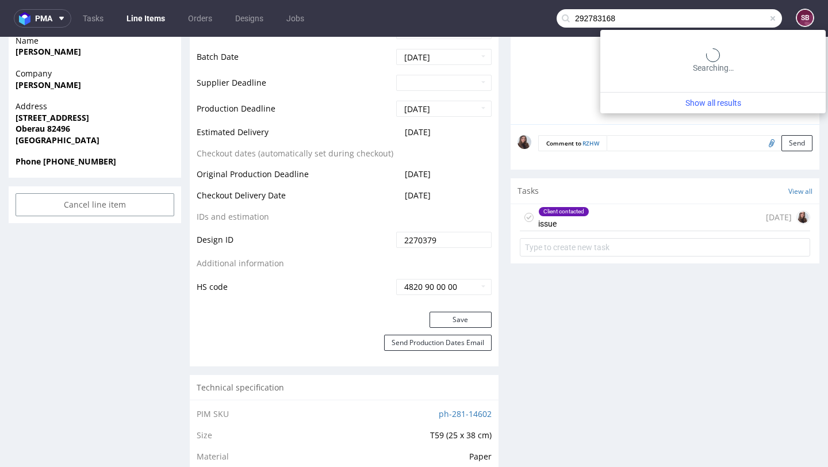
type input "292783168"
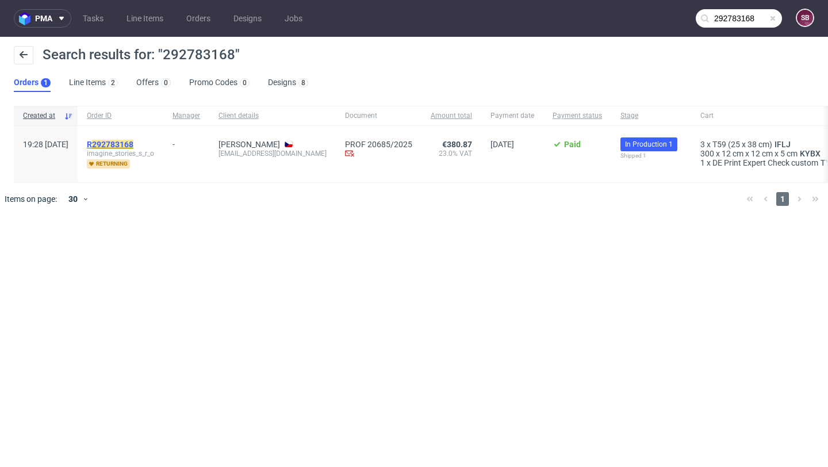
click at [133, 144] on mark "292783168" at bounding box center [112, 144] width 41 height 9
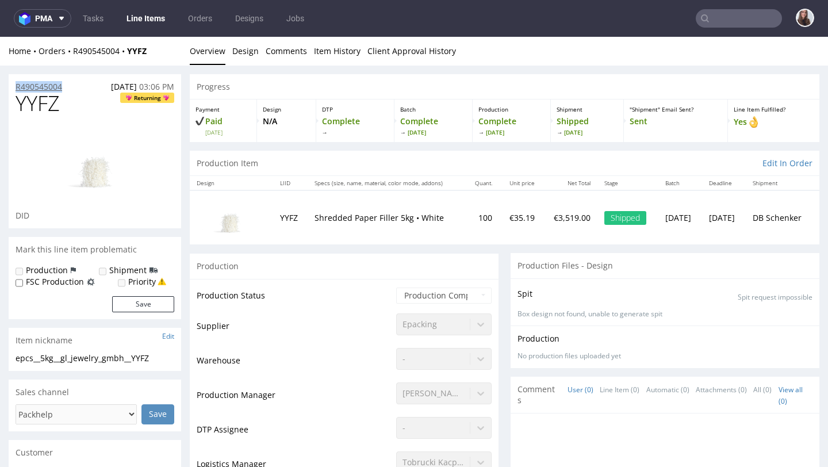
drag, startPoint x: 70, startPoint y: 86, endPoint x: 16, endPoint y: 86, distance: 54.6
click at [16, 86] on div "R490545004 [DATE] 03:06 PM" at bounding box center [95, 83] width 172 height 18
copy p "R490545004"
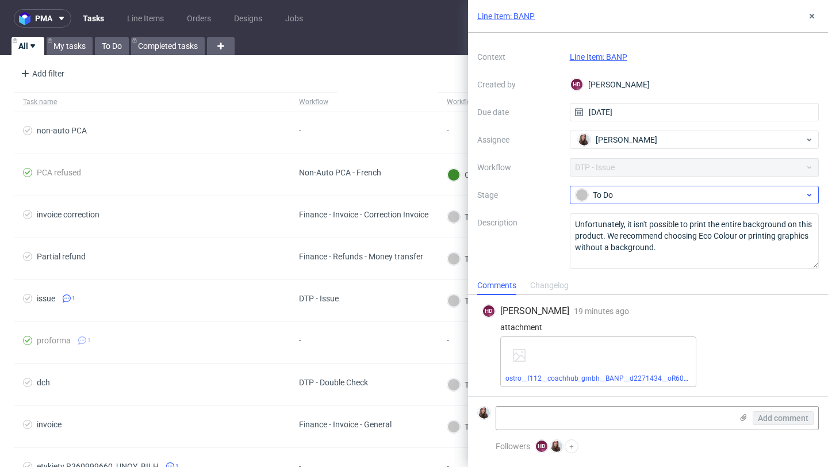
scroll to position [29, 0]
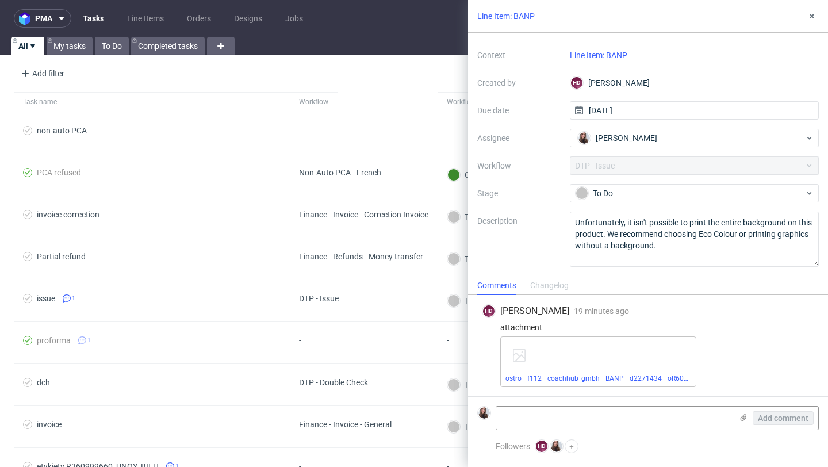
click at [615, 57] on link "Line Item: BANP" at bounding box center [598, 55] width 57 height 9
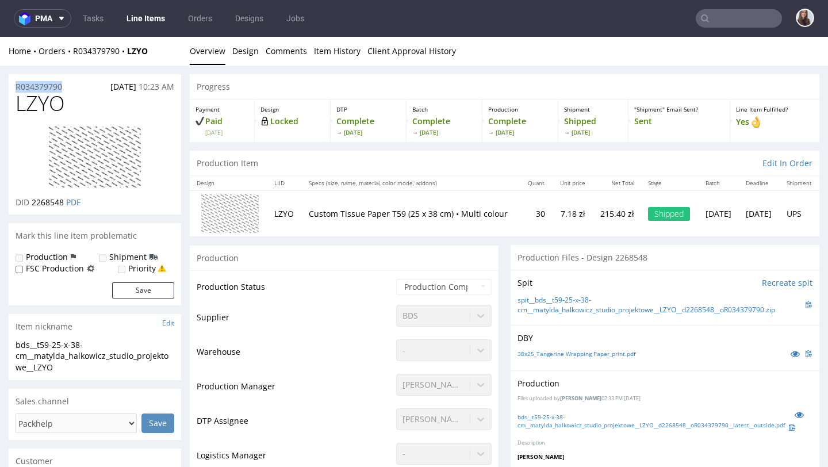
drag, startPoint x: 70, startPoint y: 87, endPoint x: 5, endPoint y: 89, distance: 65.0
copy p "R034379790"
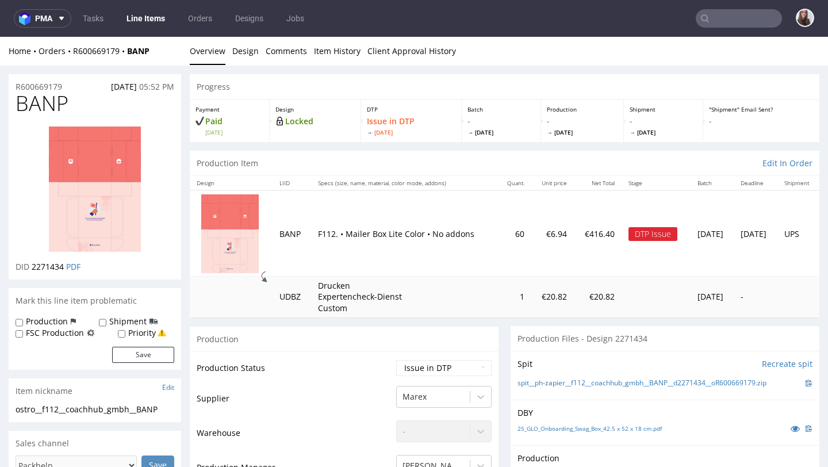
click at [76, 76] on div "R600669179 [DATE] 05:52 PM" at bounding box center [95, 83] width 172 height 18
drag, startPoint x: 76, startPoint y: 83, endPoint x: 1, endPoint y: 83, distance: 75.9
copy p "R600669179"
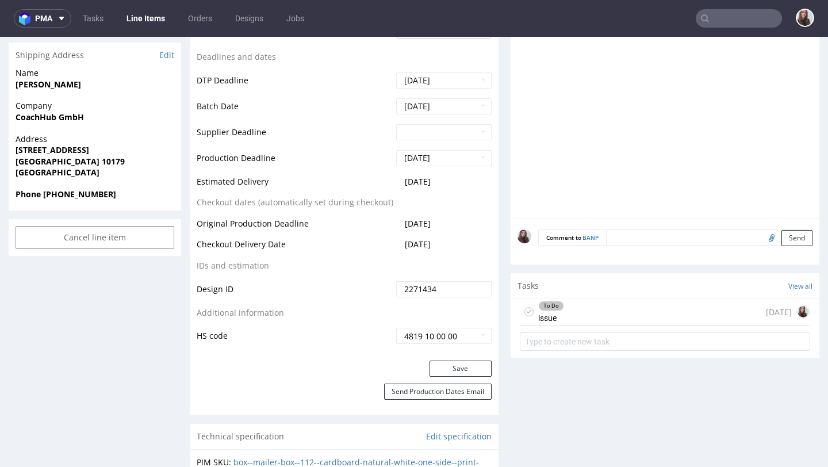
scroll to position [534, 0]
click at [568, 318] on div "To Do issue [DATE]" at bounding box center [665, 310] width 290 height 27
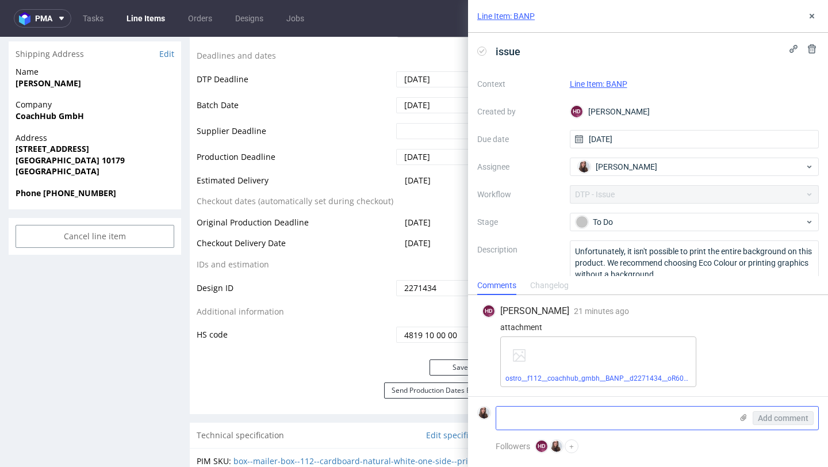
click at [559, 416] on textarea at bounding box center [614, 417] width 236 height 23
paste textarea "https://app-eu1.hubspot.com/contacts/25600958/record/0-5/246044426443/"
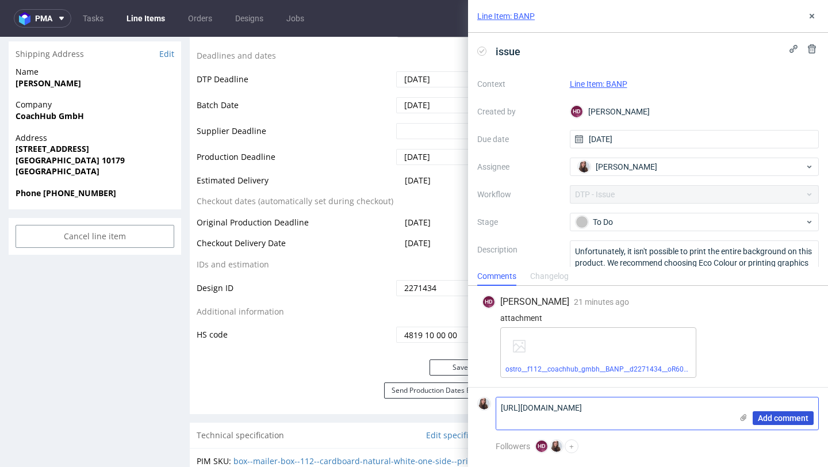
type textarea "https://app-eu1.hubspot.com/contacts/25600958/record/0-5/246044426443/"
click at [787, 420] on span "Add comment" at bounding box center [783, 418] width 51 height 8
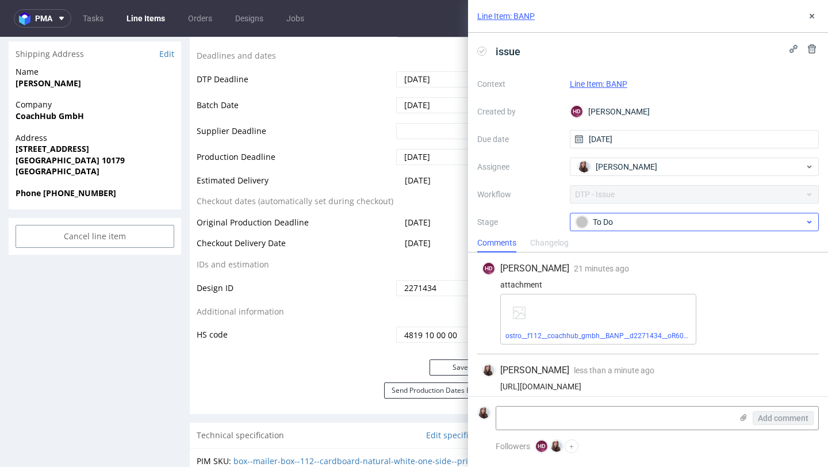
scroll to position [9, 0]
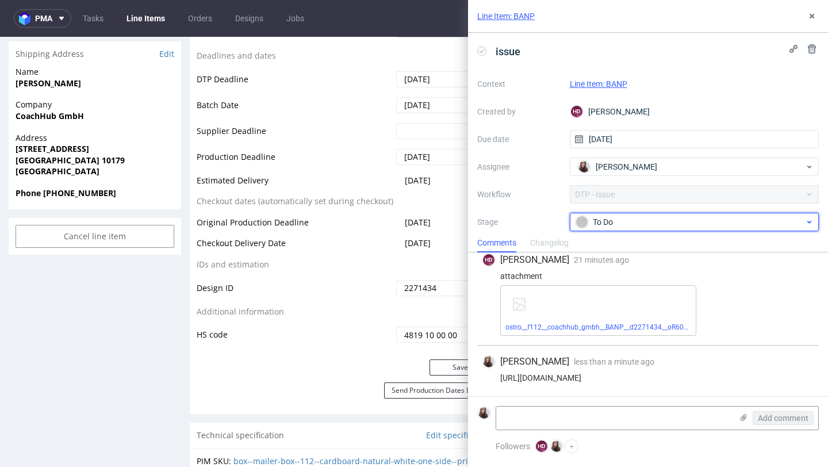
click at [714, 222] on div "To Do" at bounding box center [689, 222] width 229 height 13
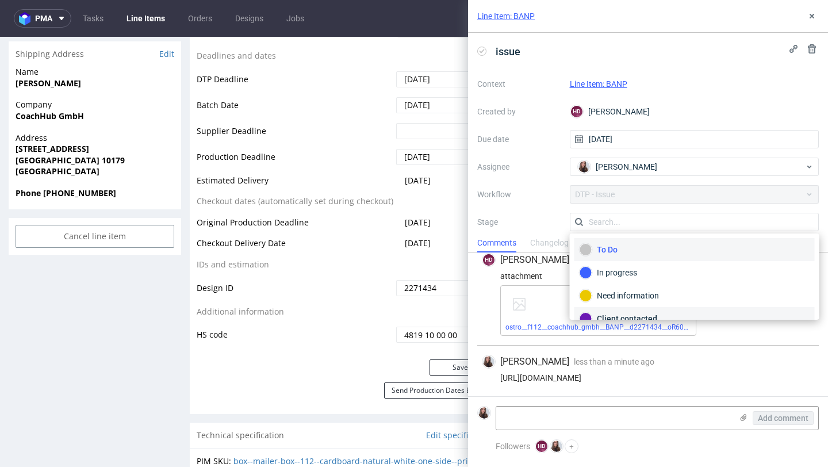
click at [648, 309] on div "Client contacted" at bounding box center [694, 318] width 240 height 23
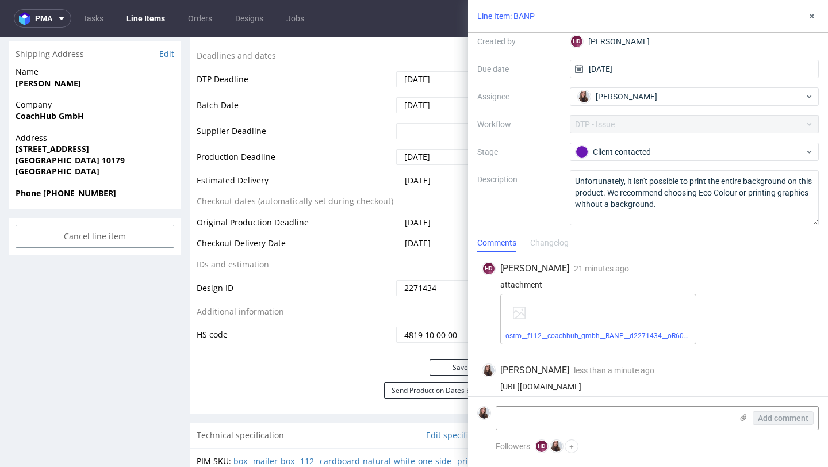
scroll to position [71, 0]
click at [601, 336] on link "ostro__f112__coachhub_gmbh__BANP__d2271434__oR600669179.pdf" at bounding box center [614, 336] width 218 height 8
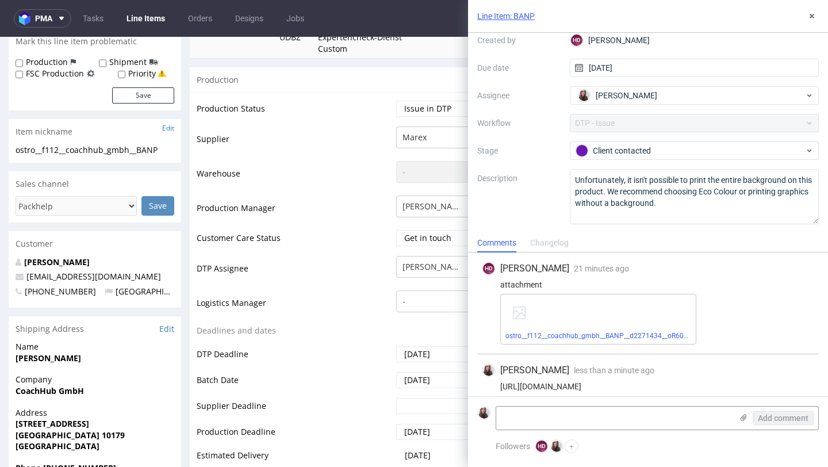
scroll to position [0, 0]
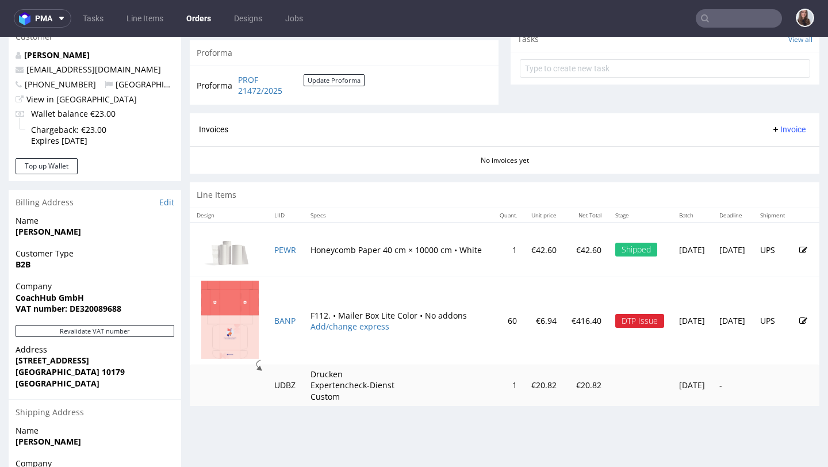
scroll to position [424, 0]
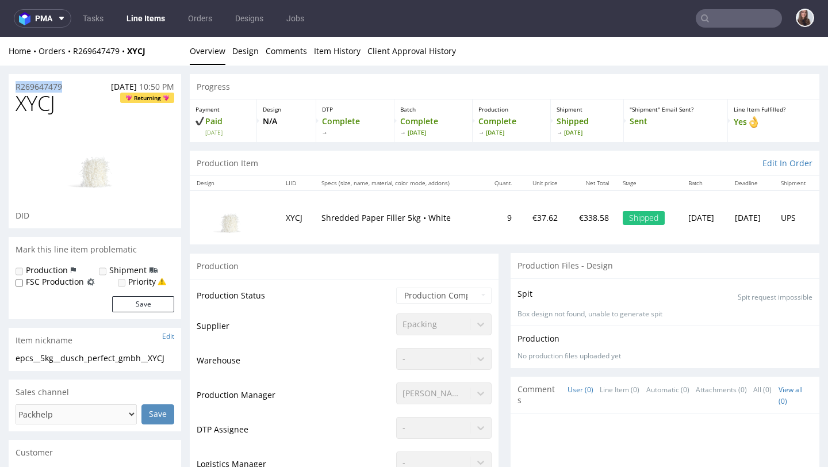
drag, startPoint x: 78, startPoint y: 86, endPoint x: 0, endPoint y: 86, distance: 78.2
copy p "R269647479"
